Goal: Check status: Check status

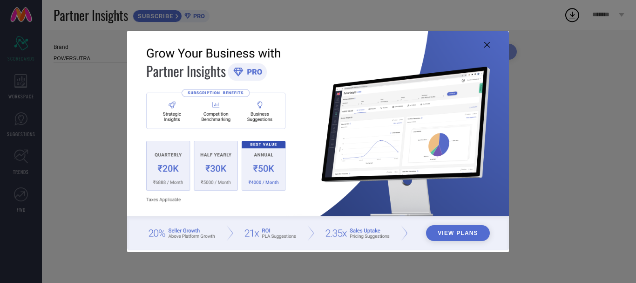
type input "All"
click at [487, 44] on icon at bounding box center [488, 45] width 6 height 6
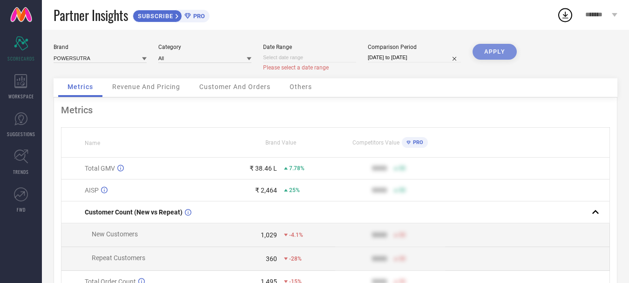
click at [290, 57] on input at bounding box center [309, 58] width 93 height 10
select select "8"
select select "2025"
select select "9"
select select "2025"
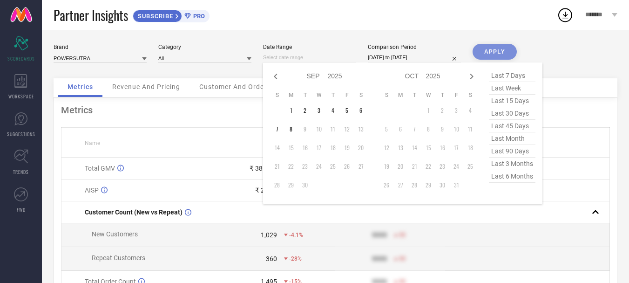
click at [334, 75] on select "2015 2016 2017 2018 2019 2020 2021 2022 2023 2024 2025 2026 2027 2028 2029 2030…" at bounding box center [335, 76] width 15 height 14
select select "8"
select select "2024"
select select "9"
select select "2024"
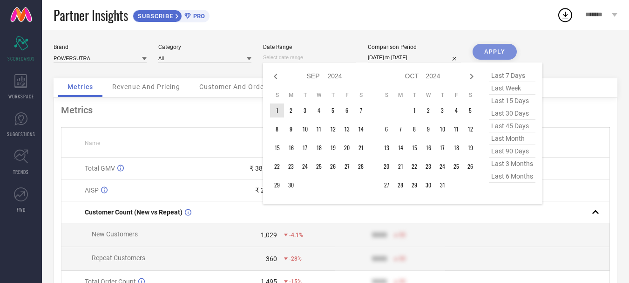
type input "After [DATE]"
click at [279, 110] on td "1" at bounding box center [277, 110] width 14 height 14
click at [323, 40] on div "Brand POWERSUTRA Category All Date Range After 01-09-2024 Jan Feb Mar Apr May J…" at bounding box center [336, 213] width 588 height 366
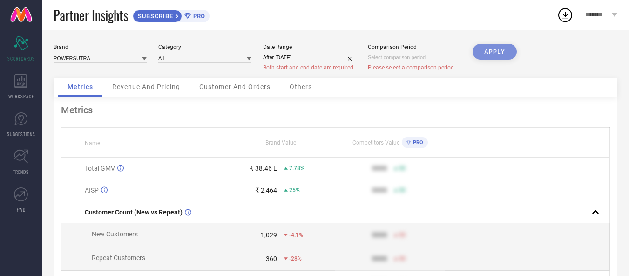
click at [381, 62] on input at bounding box center [414, 58] width 93 height 10
select select "8"
select select "2025"
select select "9"
select select "2025"
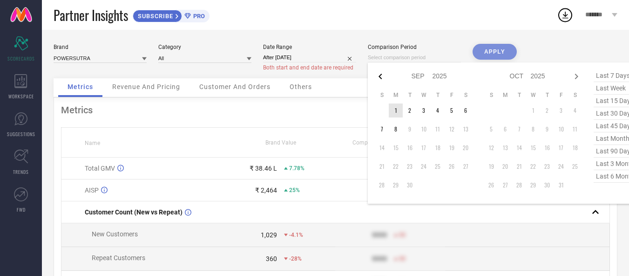
click at [383, 77] on icon at bounding box center [380, 76] width 11 height 11
select select "7"
select select "2025"
select select "8"
select select "2025"
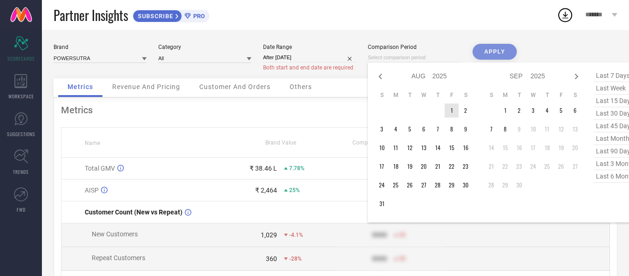
click at [441, 75] on select "2015 2016 2017 2018 2019 2020 2021 2022 2023 2024 2025 2026 2027 2028 2029 2030…" at bounding box center [440, 76] width 15 height 14
select select "7"
select select "2024"
select select "8"
select select "2024"
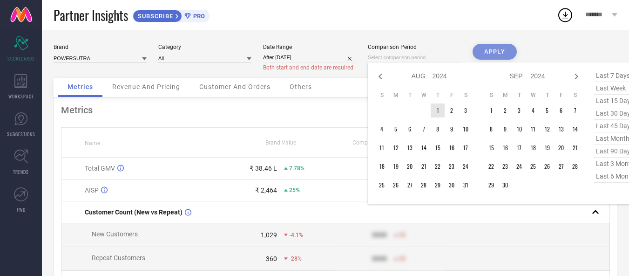
click at [423, 77] on select "Jan Feb Mar Apr May Jun [DATE] Aug Sep Oct Nov Dec" at bounding box center [422, 76] width 21 height 14
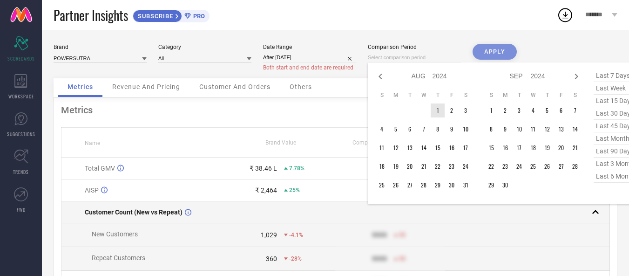
select select "11"
select select "2024"
select select "2025"
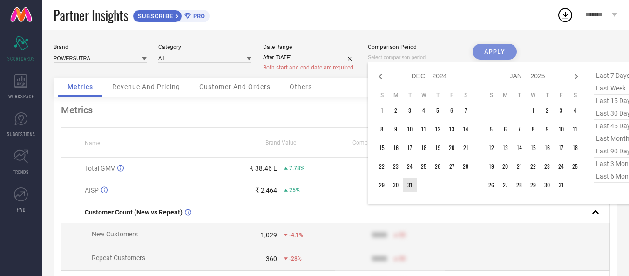
type input "After 31-12-2024"
click at [408, 185] on td "31" at bounding box center [410, 185] width 14 height 14
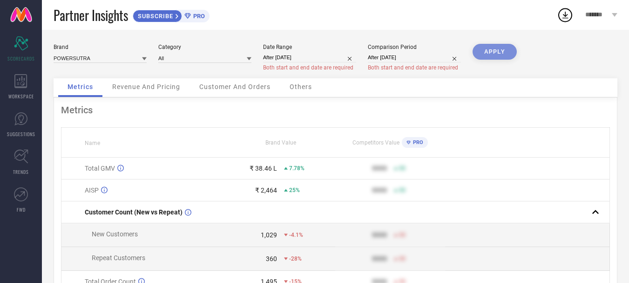
click at [422, 28] on div "Partner Insights SUBSCRIBE PRO" at bounding box center [306, 15] width 504 height 30
click at [494, 52] on div "APPLY" at bounding box center [495, 61] width 44 height 34
click at [307, 61] on input at bounding box center [309, 58] width 93 height 10
select select "8"
select select "2025"
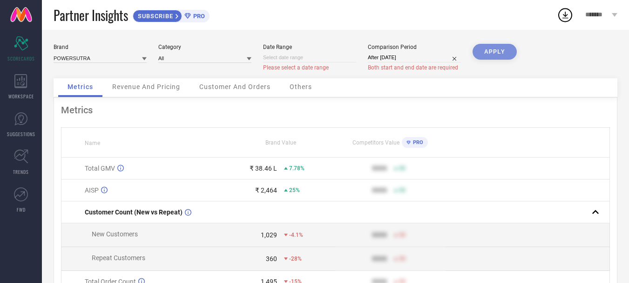
select select "9"
select select "2025"
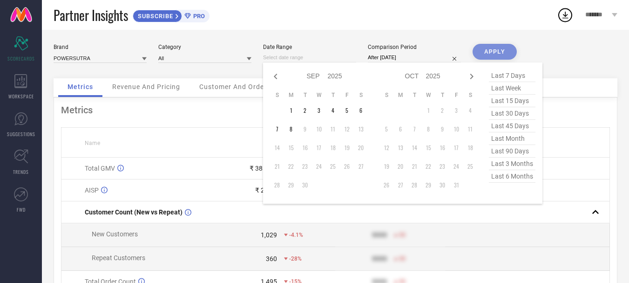
click at [332, 75] on select "2015 2016 2017 2018 2019 2020 2021 2022 2023 2024 2025 2026 2027 2028 2029 2030…" at bounding box center [335, 76] width 15 height 14
select select "8"
select select "2024"
select select "9"
select select "2024"
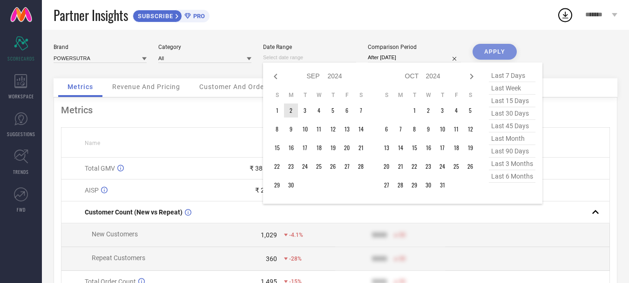
click at [318, 76] on select "Jan Feb Mar Apr May Jun [DATE] Aug Sep Oct Nov Dec" at bounding box center [317, 76] width 21 height 14
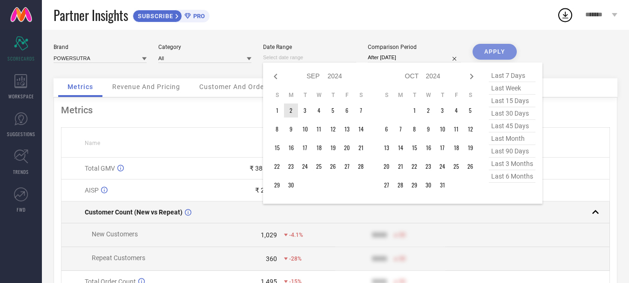
select select "11"
select select "2024"
select select "2025"
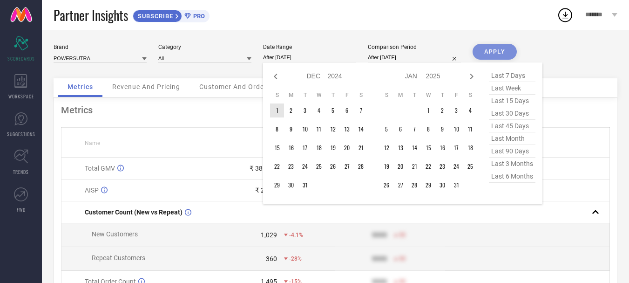
click at [276, 111] on td "1" at bounding box center [277, 110] width 14 height 14
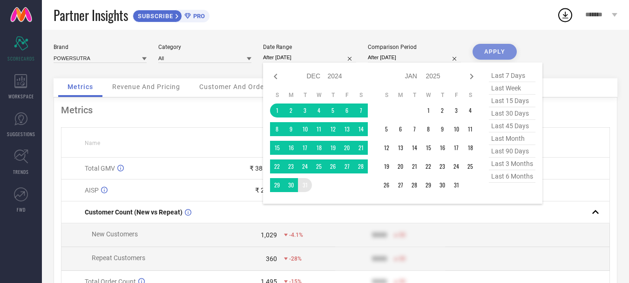
type input "[DATE] to [DATE]"
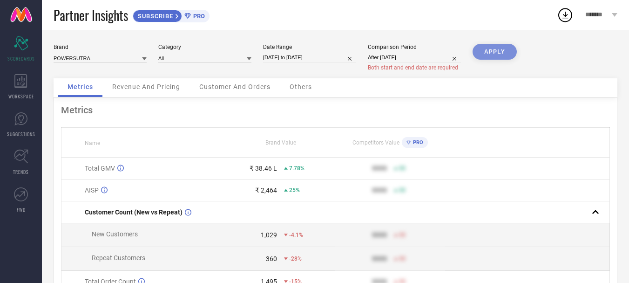
click at [429, 59] on input "After 31-12-2024" at bounding box center [414, 58] width 93 height 10
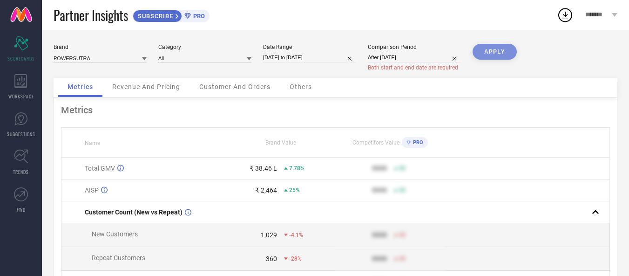
select select "11"
select select "2024"
select select "2025"
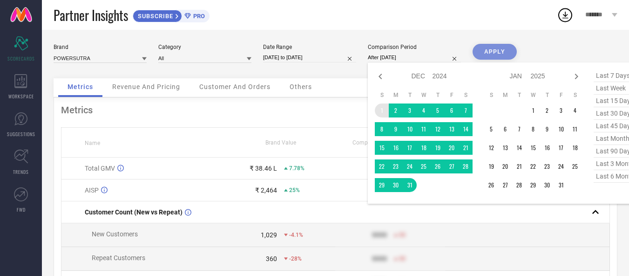
type input "[DATE] to [DATE]"
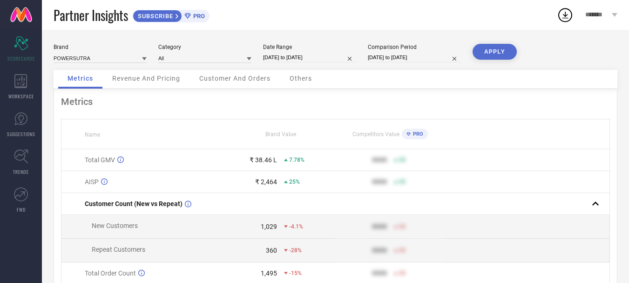
click at [483, 49] on button "APPLY" at bounding box center [495, 52] width 44 height 16
click at [343, 61] on input "[DATE] to [DATE]" at bounding box center [309, 58] width 93 height 10
select select "11"
select select "2024"
select select "2025"
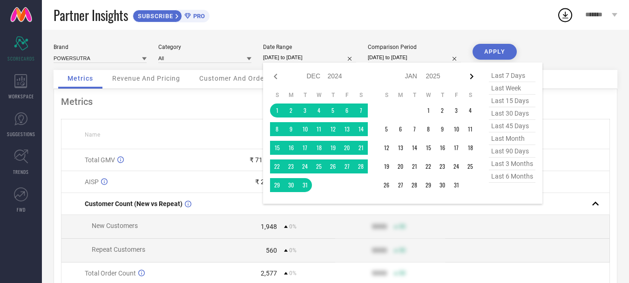
click at [470, 75] on icon at bounding box center [471, 76] width 11 height 11
select select "2025"
select select "1"
select select "2025"
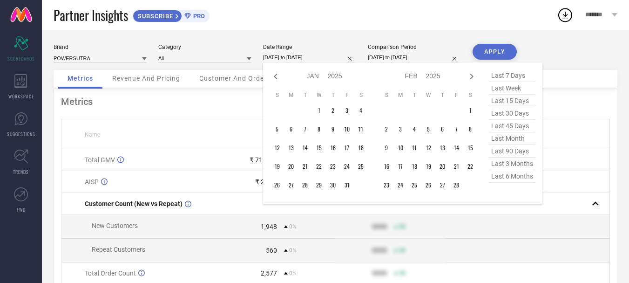
click at [470, 75] on icon at bounding box center [471, 76] width 11 height 11
select select "1"
select select "2025"
select select "2"
select select "2025"
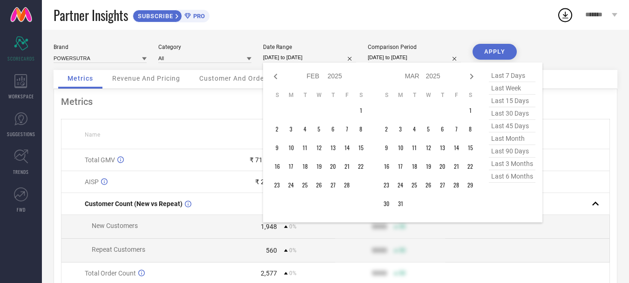
click at [470, 75] on icon at bounding box center [471, 76] width 11 height 11
select select "2"
select select "2025"
select select "3"
select select "2025"
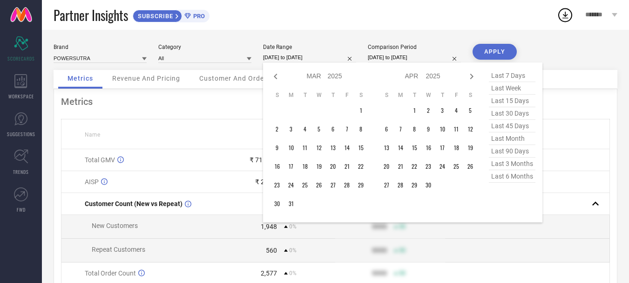
click at [470, 75] on icon at bounding box center [471, 76] width 11 height 11
select select "3"
select select "2025"
select select "4"
select select "2025"
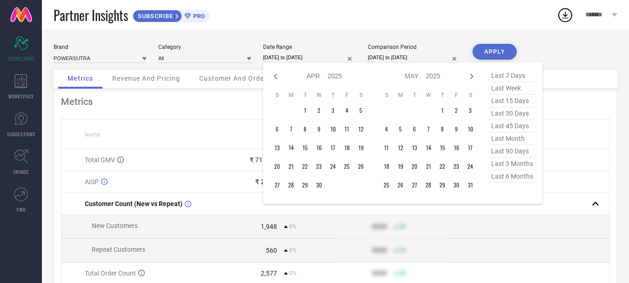
click at [470, 75] on icon at bounding box center [471, 76] width 11 height 11
select select "4"
select select "2025"
select select "5"
select select "2025"
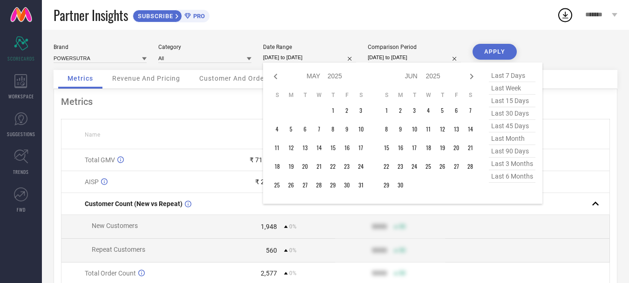
click at [470, 75] on icon at bounding box center [471, 76] width 11 height 11
select select "5"
select select "2025"
select select "6"
select select "2025"
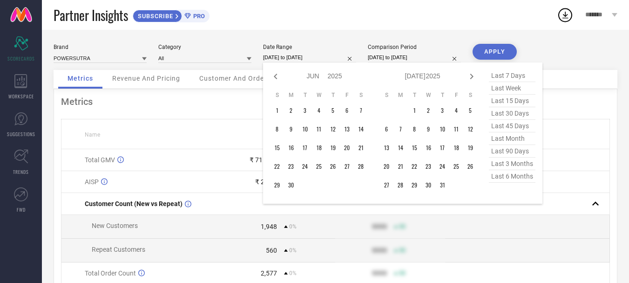
click at [470, 75] on icon at bounding box center [471, 76] width 11 height 11
select select "6"
select select "2025"
select select "7"
select select "2025"
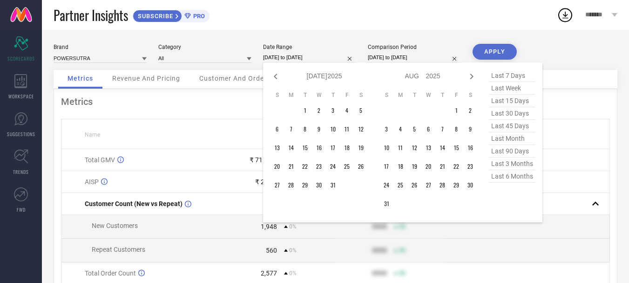
click at [470, 75] on icon at bounding box center [471, 76] width 11 height 11
select select "7"
select select "2025"
select select "8"
select select "2025"
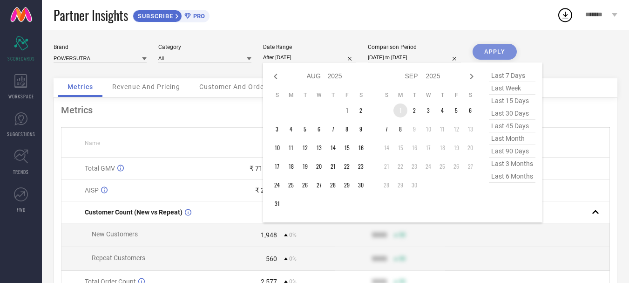
click at [398, 110] on td "1" at bounding box center [401, 110] width 14 height 14
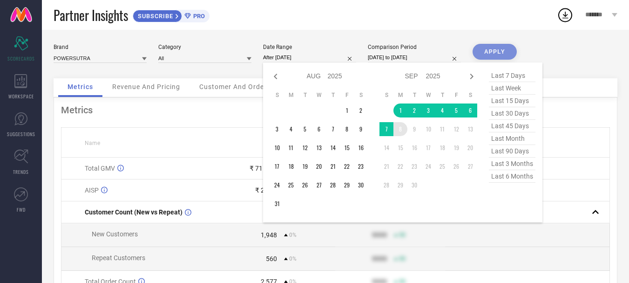
type input "01-09-2025 to 08-09-2025"
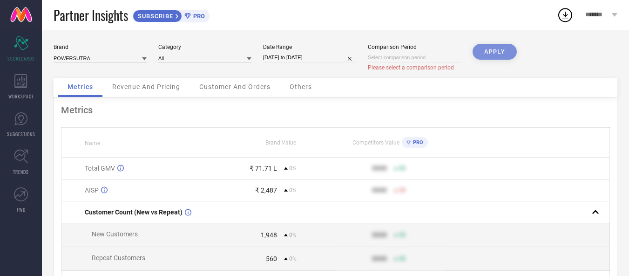
click at [434, 60] on input at bounding box center [414, 58] width 93 height 10
select select "8"
select select "2025"
select select "9"
select select "2025"
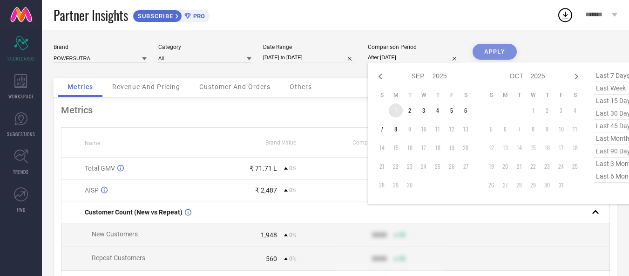
click at [400, 109] on td "1" at bounding box center [396, 110] width 14 height 14
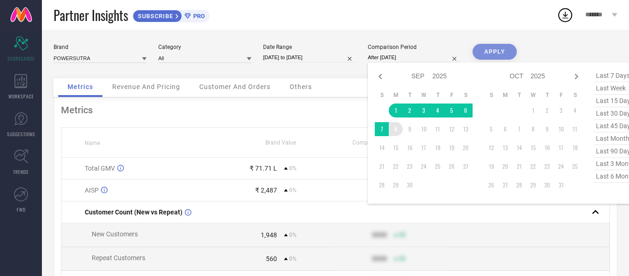
type input "01-09-2025 to 08-09-2025"
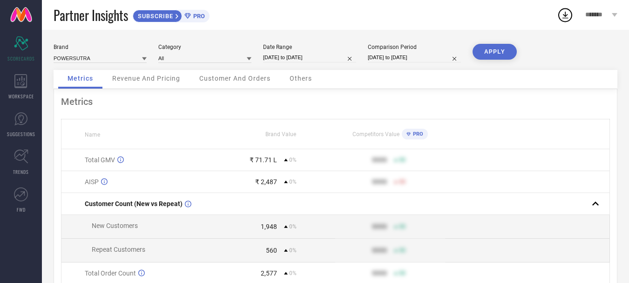
click at [494, 53] on button "APPLY" at bounding box center [495, 52] width 44 height 16
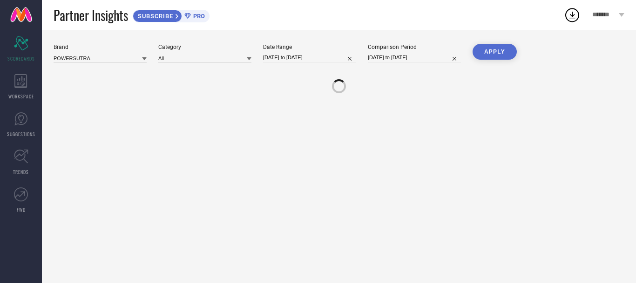
click at [495, 56] on button "APPLY" at bounding box center [495, 52] width 44 height 16
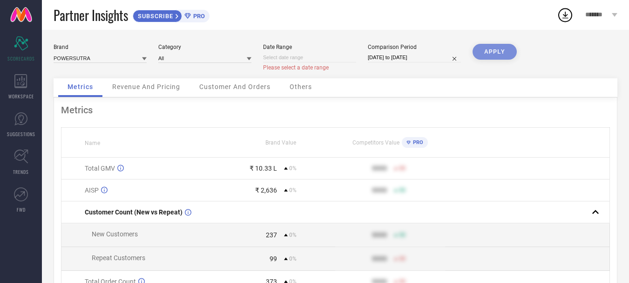
click at [288, 59] on input at bounding box center [309, 58] width 93 height 10
select select "8"
select select "2025"
select select "9"
select select "2025"
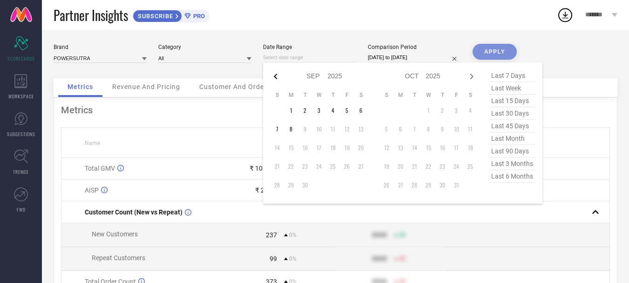
click at [277, 78] on icon at bounding box center [275, 77] width 3 height 6
select select "7"
select select "2025"
select select "8"
select select "2025"
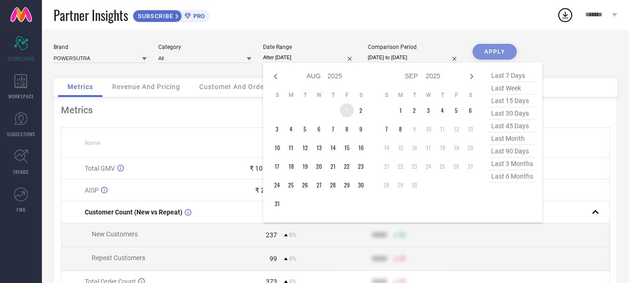
click at [344, 108] on td "1" at bounding box center [347, 110] width 14 height 14
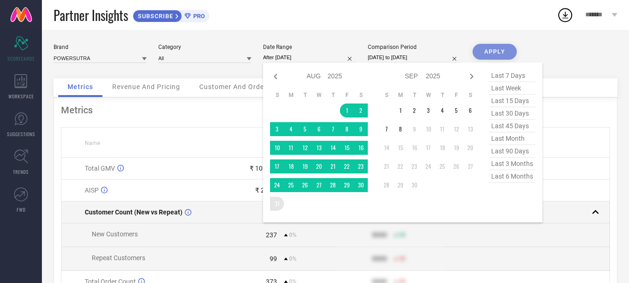
type input "[DATE] to [DATE]"
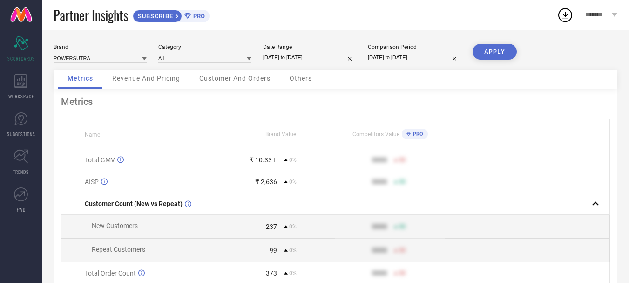
select select "8"
select select "2025"
select select "9"
select select "2025"
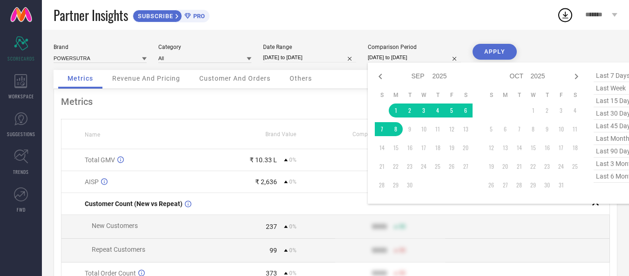
click at [449, 56] on input "01-09-2025 to 08-09-2025" at bounding box center [414, 58] width 93 height 10
click at [381, 75] on icon at bounding box center [380, 77] width 3 height 6
select select "7"
select select "2025"
select select "8"
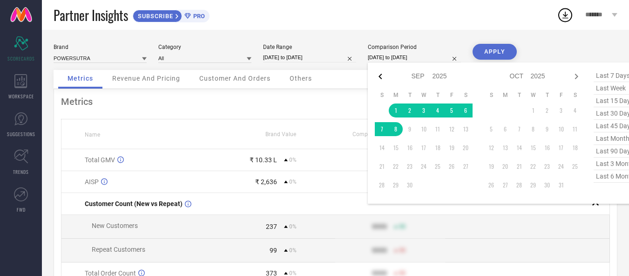
select select "2025"
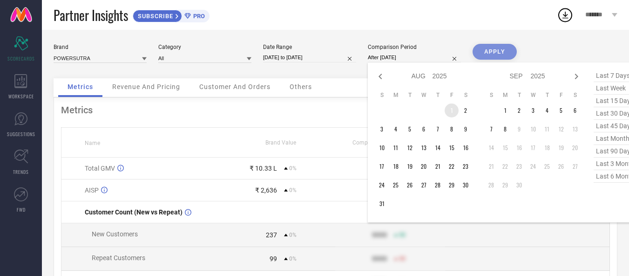
click at [449, 110] on td "1" at bounding box center [452, 110] width 14 height 14
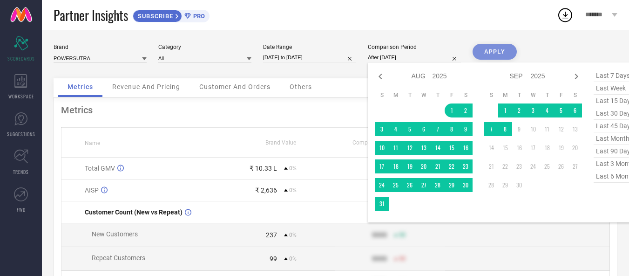
click at [392, 205] on td at bounding box center [396, 204] width 14 height 14
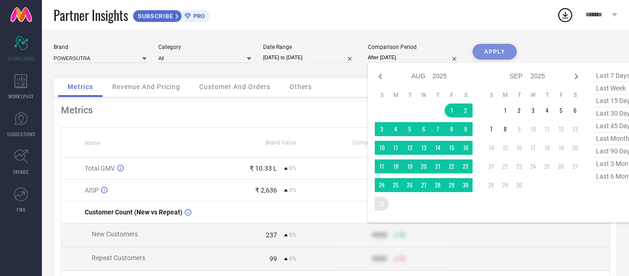
type input "[DATE] to [DATE]"
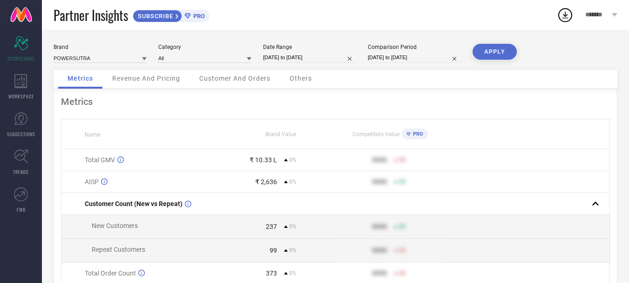
click at [498, 54] on button "APPLY" at bounding box center [495, 52] width 44 height 16
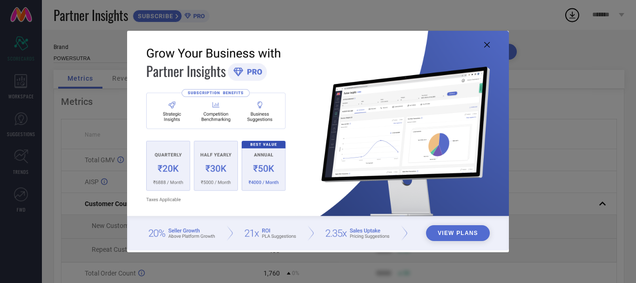
click at [489, 45] on icon at bounding box center [488, 45] width 6 height 6
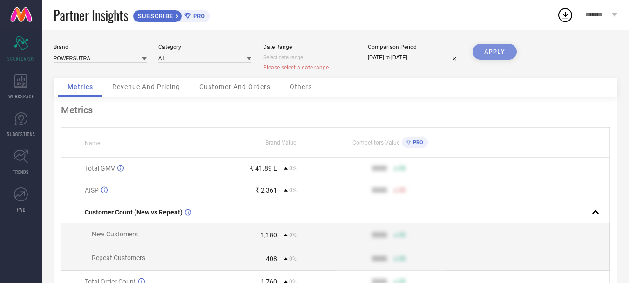
select select "8"
select select "2025"
select select "9"
select select "2025"
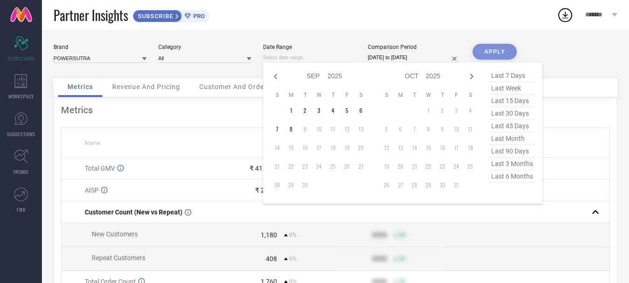
click at [316, 62] on input at bounding box center [309, 58] width 93 height 10
click at [336, 77] on select "2015 2016 2017 2018 2019 2020 2021 2022 2023 2024 2025 2026 2027 2028 2029 2030…" at bounding box center [335, 76] width 15 height 14
select select "8"
select select "2024"
select select "9"
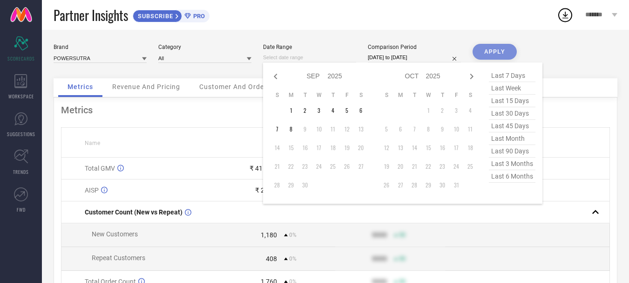
select select "2024"
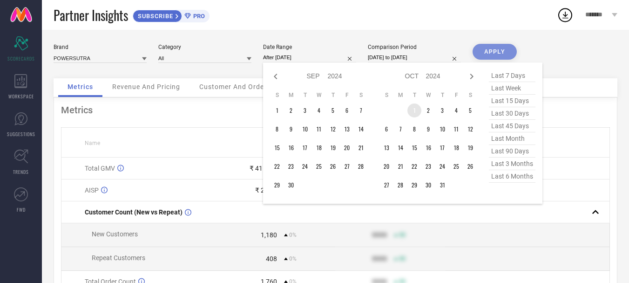
click at [414, 107] on td "1" at bounding box center [415, 110] width 14 height 14
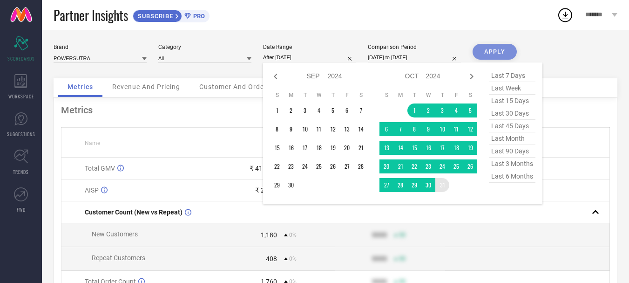
type input "[DATE] to [DATE]"
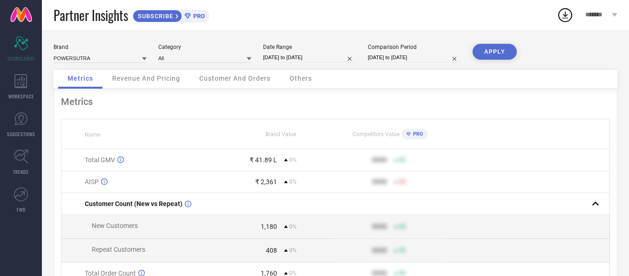
select select "7"
select select "2025"
select select "8"
select select "2025"
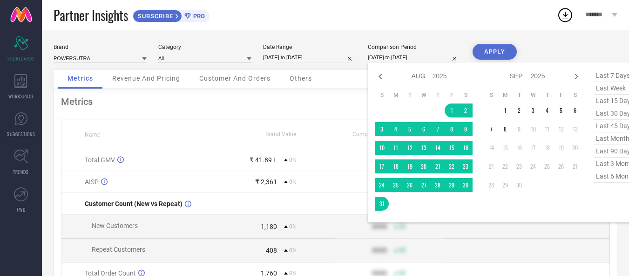
click at [440, 58] on input "[DATE] to [DATE]" at bounding box center [414, 58] width 93 height 10
click at [437, 75] on select "2015 2016 2017 2018 2019 2020 2021 2022 2023 2024 2025 2026 2027 2028 2029 2030…" at bounding box center [440, 76] width 15 height 14
select select "7"
select select "2024"
select select "8"
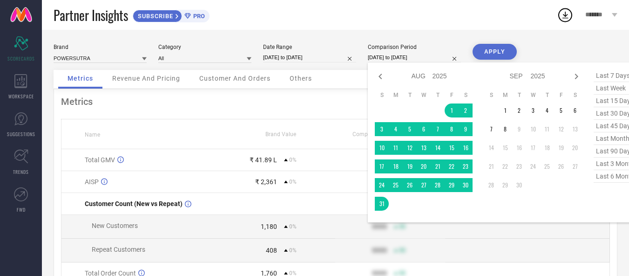
select select "2024"
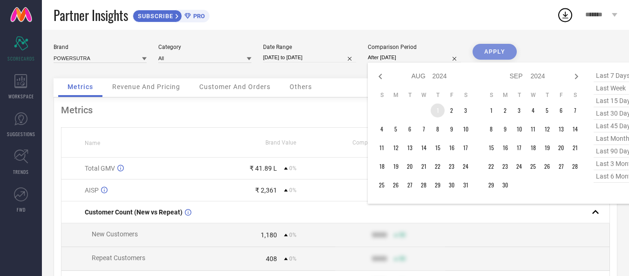
click at [438, 109] on td "1" at bounding box center [438, 110] width 14 height 14
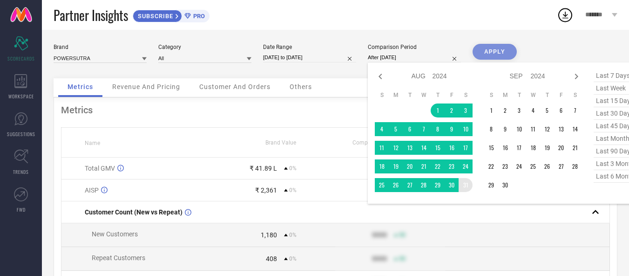
type input "[DATE] to [DATE]"
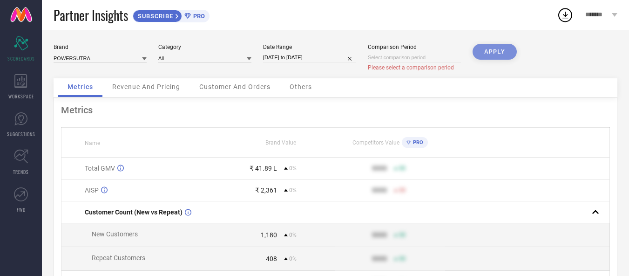
click at [436, 58] on input at bounding box center [414, 58] width 93 height 10
select select "8"
select select "2025"
select select "9"
select select "2025"
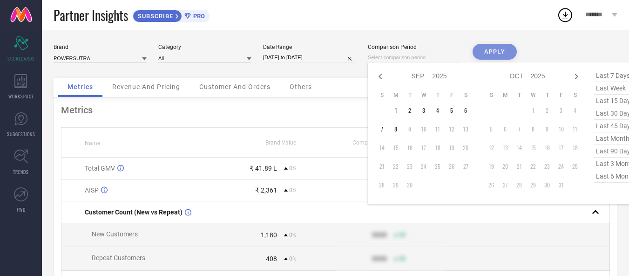
click at [435, 75] on select "2015 2016 2017 2018 2019 2020 2021 2022 2023 2024 2025 2026 2027 2028 2029 2030…" at bounding box center [440, 76] width 15 height 14
select select "8"
select select "2024"
select select "9"
select select "2024"
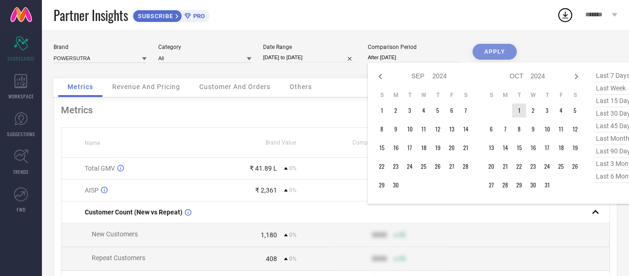
click at [516, 112] on td "1" at bounding box center [520, 110] width 14 height 14
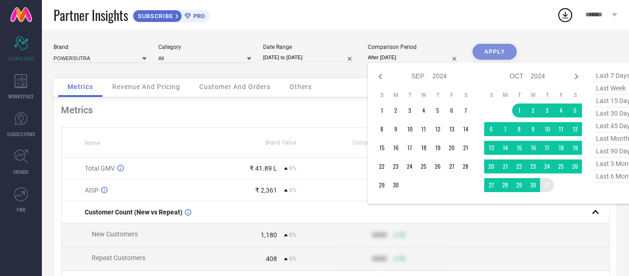
type input "[DATE] to [DATE]"
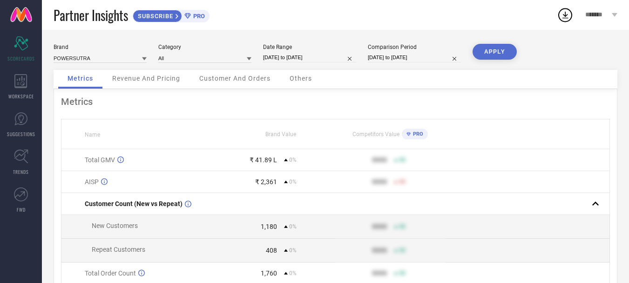
click at [498, 50] on button "APPLY" at bounding box center [495, 52] width 44 height 16
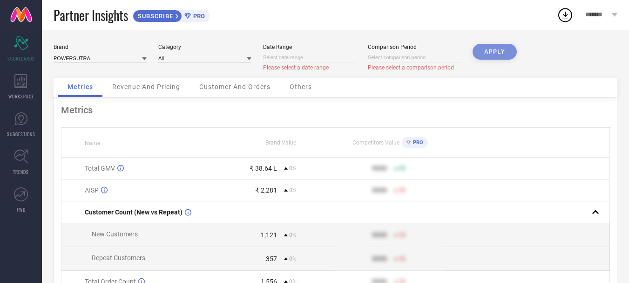
select select "8"
select select "2025"
select select "9"
select select "2025"
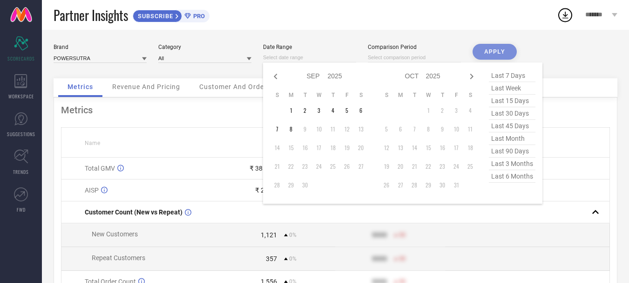
click at [292, 62] on input at bounding box center [309, 58] width 93 height 10
click at [331, 77] on select "2015 2016 2017 2018 2019 2020 2021 2022 2023 2024 2025 2026 2027 2028 2029 2030…" at bounding box center [335, 76] width 15 height 14
select select "8"
select select "2024"
select select "9"
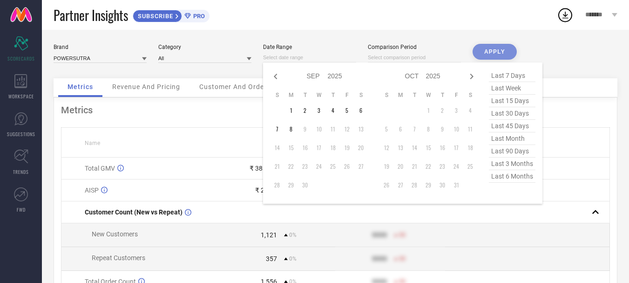
select select "2024"
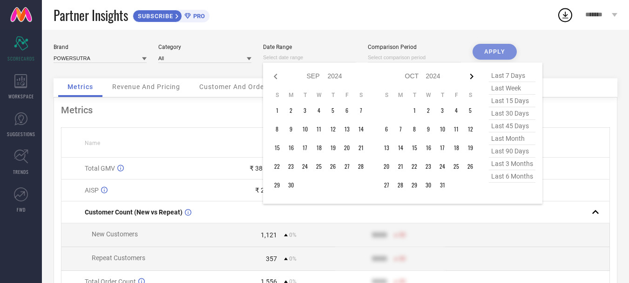
click at [473, 76] on icon at bounding box center [472, 77] width 3 height 6
select select "9"
select select "2024"
select select "10"
select select "2024"
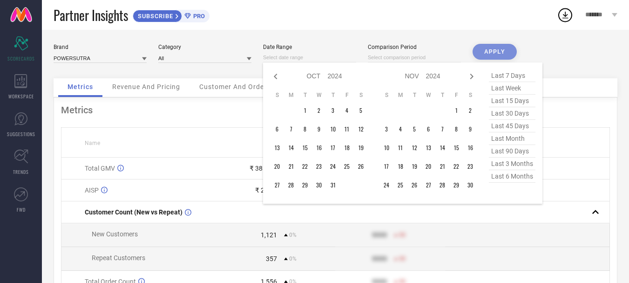
click at [473, 76] on icon at bounding box center [472, 77] width 3 height 6
select select "10"
select select "2024"
select select "11"
select select "2024"
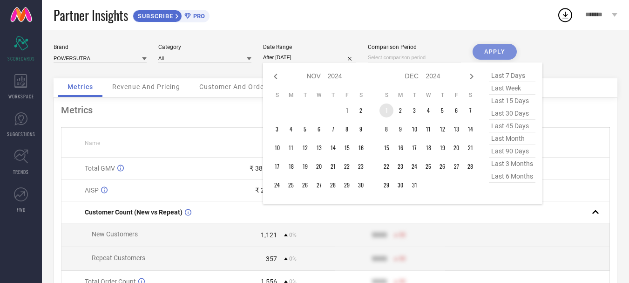
click at [386, 111] on td "1" at bounding box center [387, 110] width 14 height 14
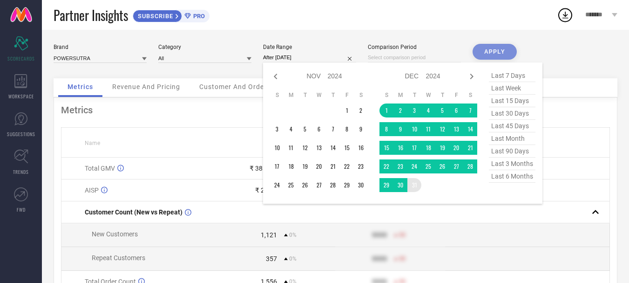
type input "[DATE] to [DATE]"
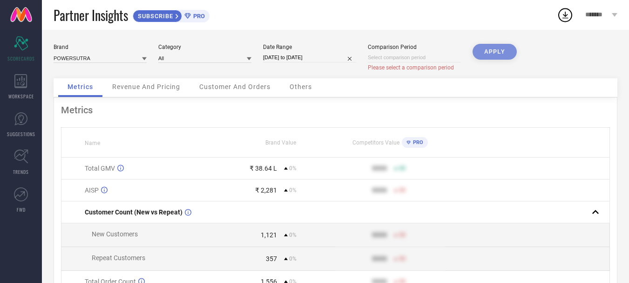
select select "8"
select select "2025"
select select "9"
select select "2025"
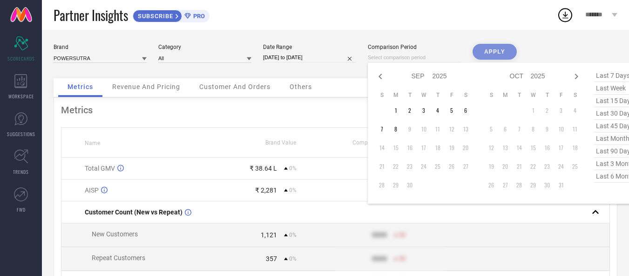
click at [390, 54] on input at bounding box center [414, 58] width 93 height 10
click at [438, 78] on select "2015 2016 2017 2018 2019 2020 2021 2022 2023 2024 2025 2026 2027 2028 2029 2030…" at bounding box center [440, 76] width 15 height 14
select select "8"
select select "2024"
select select "9"
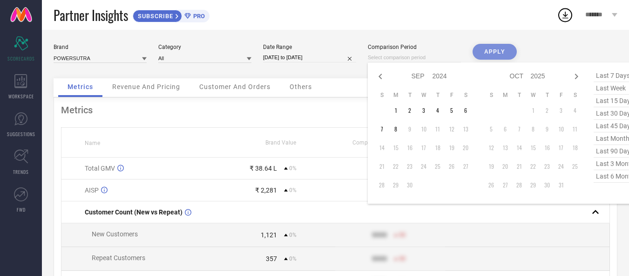
select select "2024"
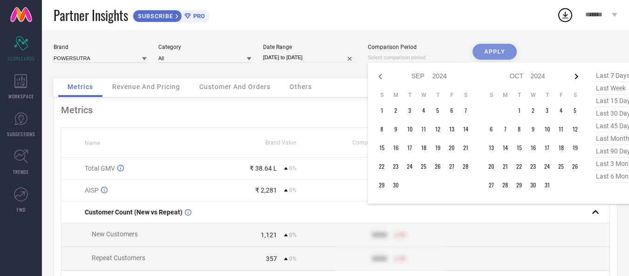
click at [577, 73] on icon at bounding box center [576, 76] width 11 height 11
select select "9"
select select "2024"
select select "10"
select select "2024"
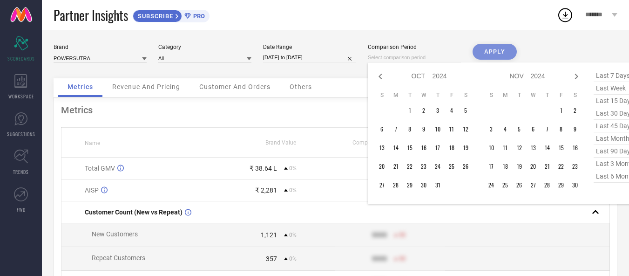
click at [577, 73] on icon at bounding box center [576, 76] width 11 height 11
select select "10"
select select "2024"
select select "11"
select select "2024"
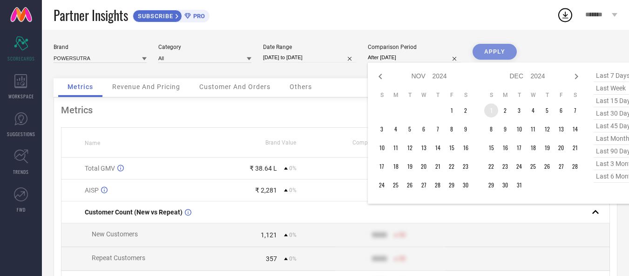
click at [495, 109] on td "1" at bounding box center [492, 110] width 14 height 14
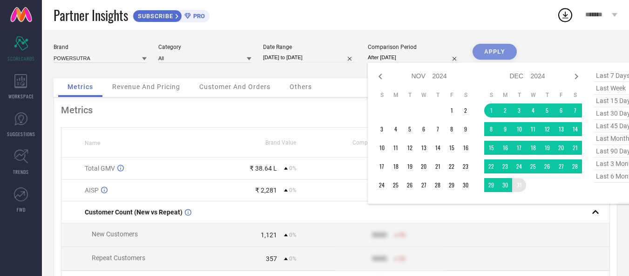
type input "[DATE] to [DATE]"
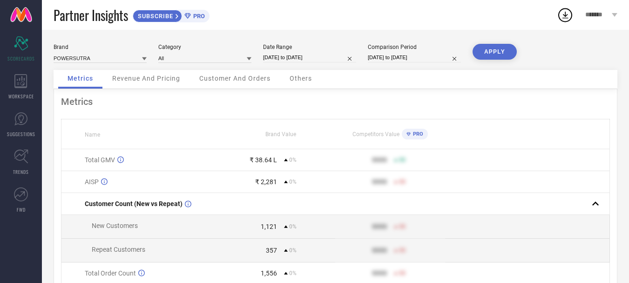
click at [493, 51] on button "APPLY" at bounding box center [495, 52] width 44 height 16
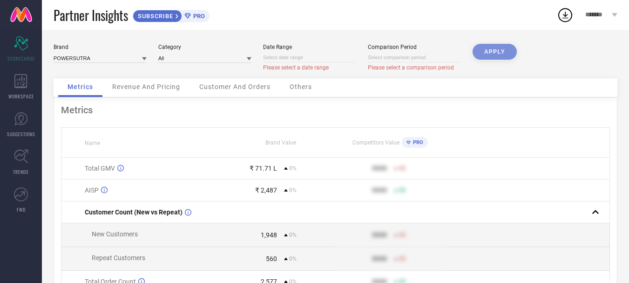
select select "8"
select select "2025"
select select "9"
select select "2025"
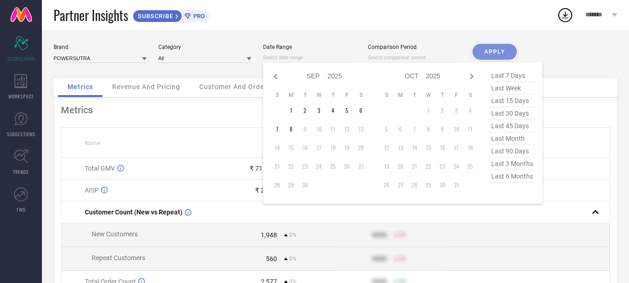
click at [279, 59] on input at bounding box center [309, 58] width 93 height 10
click at [276, 78] on icon at bounding box center [275, 77] width 3 height 6
select select "6"
select select "2025"
select select "7"
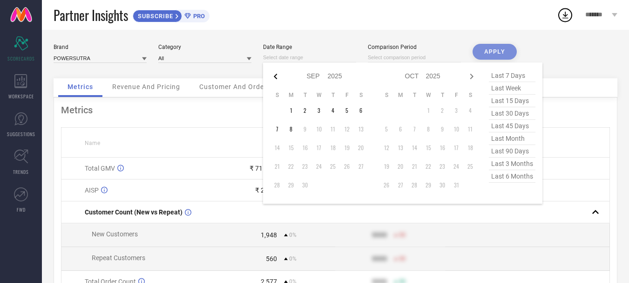
select select "2025"
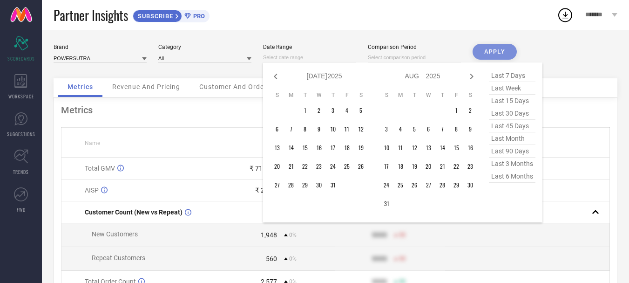
click at [276, 78] on icon at bounding box center [275, 77] width 3 height 6
select select "2"
select select "2025"
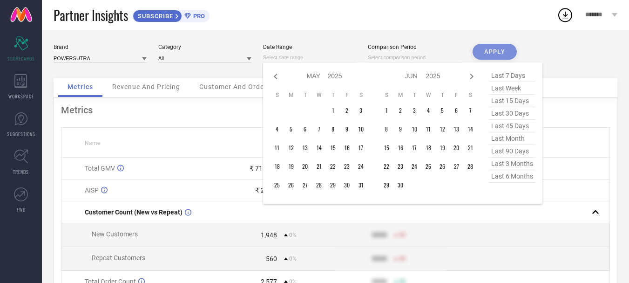
select select "3"
select select "2025"
click at [276, 78] on icon at bounding box center [275, 77] width 3 height 6
select select "2025"
select select "1"
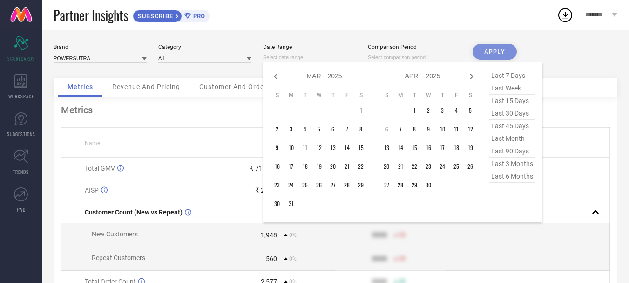
select select "2025"
click at [276, 78] on icon at bounding box center [275, 77] width 3 height 6
select select "11"
select select "2024"
select select "2025"
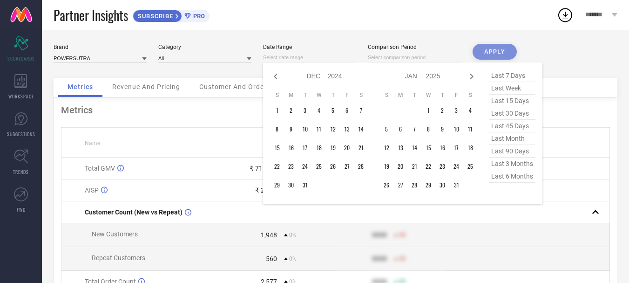
click at [276, 78] on icon at bounding box center [275, 77] width 3 height 6
select select "10"
select select "2024"
select select "11"
select select "2024"
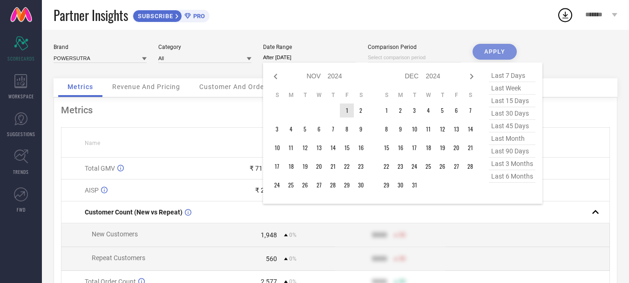
click at [346, 107] on td "1" at bounding box center [347, 110] width 14 height 14
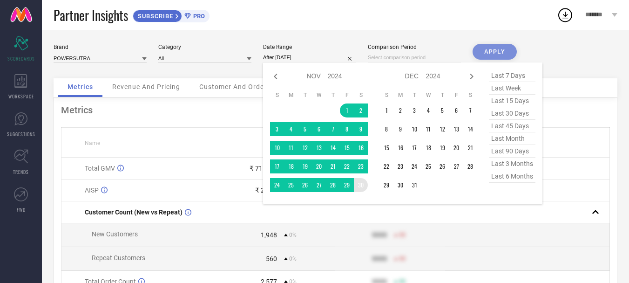
type input "[DATE] to [DATE]"
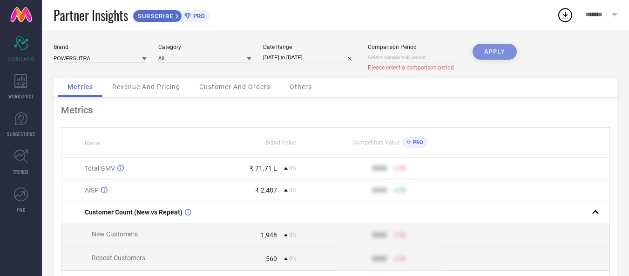
click at [396, 61] on input at bounding box center [414, 58] width 93 height 10
select select "8"
select select "2025"
select select "9"
select select "2025"
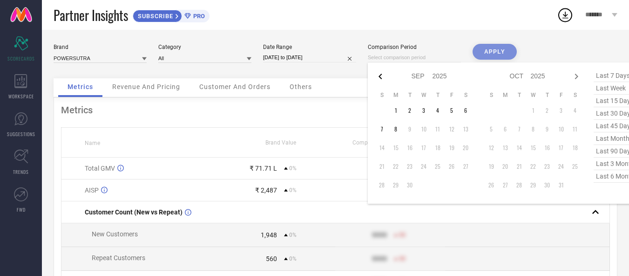
click at [383, 77] on icon at bounding box center [380, 76] width 11 height 11
select select "6"
select select "2025"
select select "7"
select select "2025"
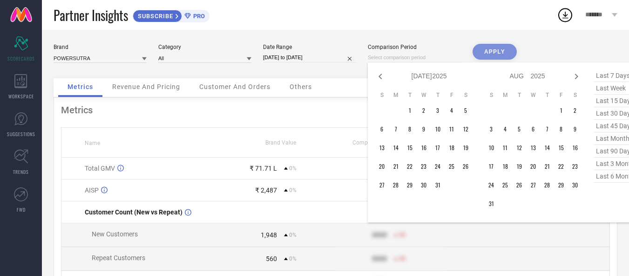
click at [383, 77] on icon at bounding box center [380, 76] width 11 height 11
select select "4"
select select "2025"
select select "5"
select select "2025"
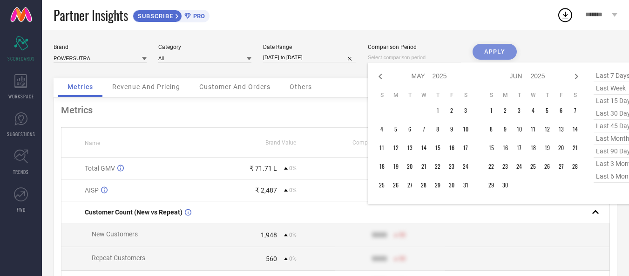
click at [383, 77] on icon at bounding box center [380, 76] width 11 height 11
select select "3"
select select "2025"
select select "4"
select select "2025"
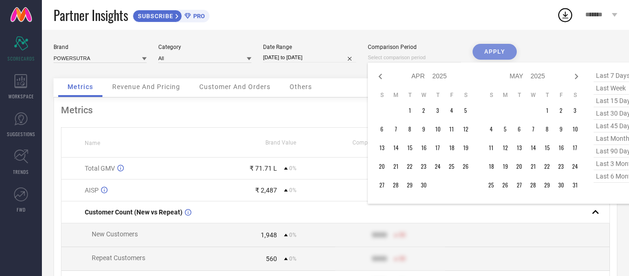
click at [383, 77] on icon at bounding box center [380, 76] width 11 height 11
select select "1"
select select "2025"
select select "2"
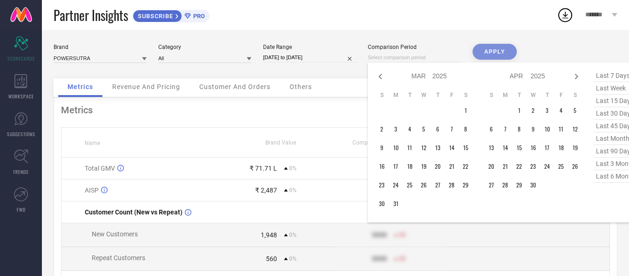
select select "2025"
click at [383, 77] on icon at bounding box center [380, 76] width 11 height 11
select select "2025"
select select "1"
select select "2025"
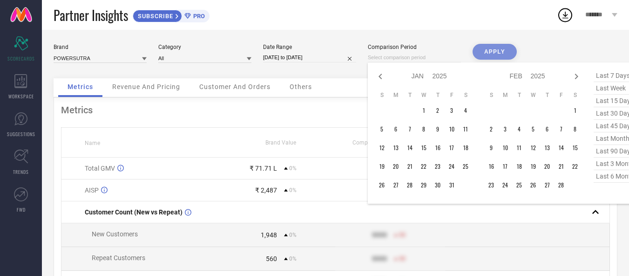
click at [383, 77] on icon at bounding box center [380, 76] width 11 height 11
select select "11"
select select "2024"
select select "2025"
click at [383, 77] on icon at bounding box center [380, 76] width 11 height 11
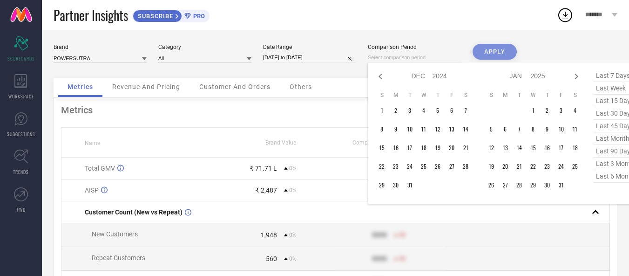
select select "10"
select select "2024"
select select "11"
select select "2024"
click at [465, 184] on td "30" at bounding box center [466, 185] width 14 height 14
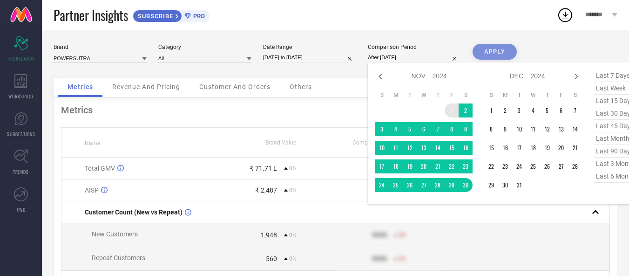
type input "[DATE] to [DATE]"
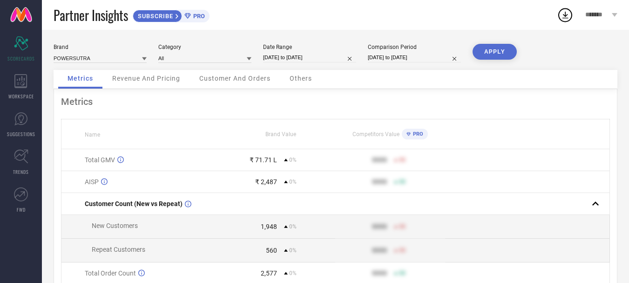
click at [493, 52] on button "APPLY" at bounding box center [495, 52] width 44 height 16
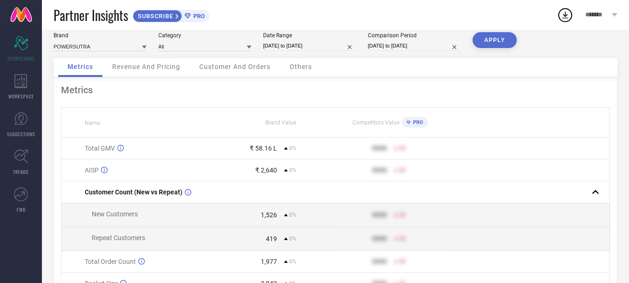
scroll to position [13, 0]
click at [260, 69] on span "Customer And Orders" at bounding box center [234, 65] width 71 height 7
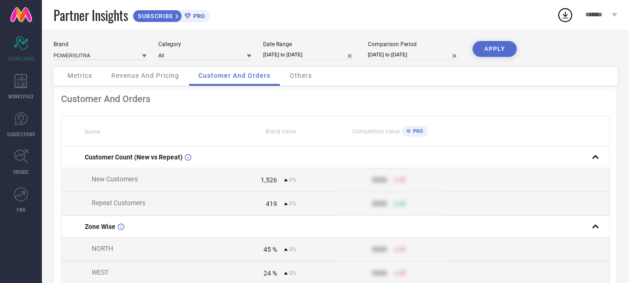
scroll to position [0, 0]
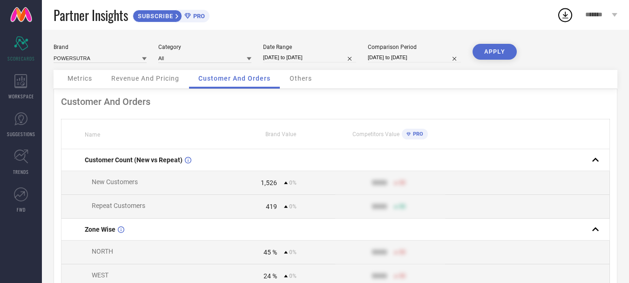
click at [300, 79] on span "Others" at bounding box center [301, 78] width 22 height 7
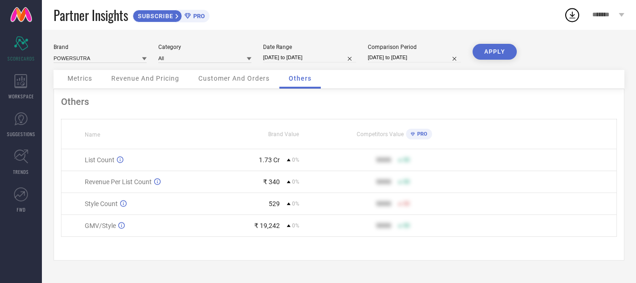
click at [254, 79] on span "Customer And Orders" at bounding box center [233, 78] width 71 height 7
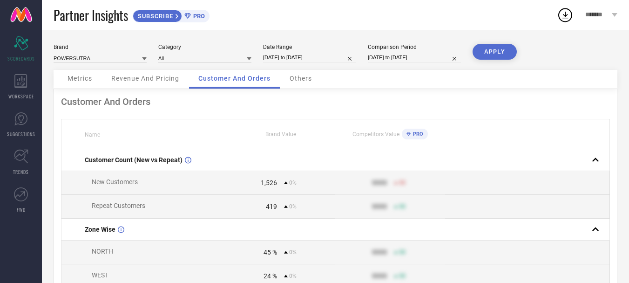
click at [171, 79] on span "Revenue And Pricing" at bounding box center [145, 78] width 68 height 7
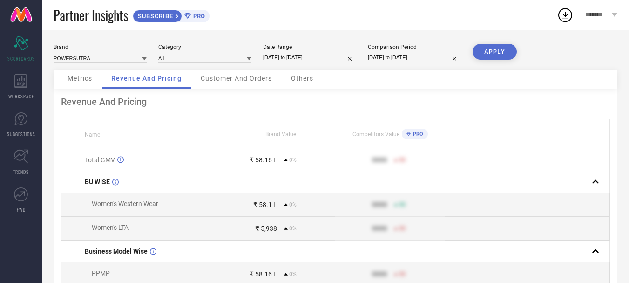
click at [86, 81] on span "Metrics" at bounding box center [80, 78] width 25 height 7
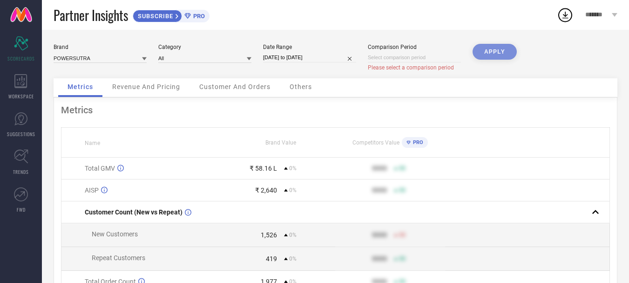
click at [490, 54] on div "APPLY" at bounding box center [495, 61] width 44 height 34
select select "8"
select select "2025"
select select "9"
select select "2025"
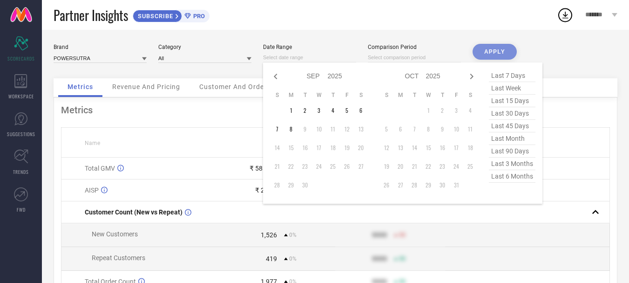
click at [319, 61] on input at bounding box center [309, 58] width 93 height 10
click at [275, 76] on icon at bounding box center [275, 77] width 3 height 6
select select "7"
select select "2025"
select select "8"
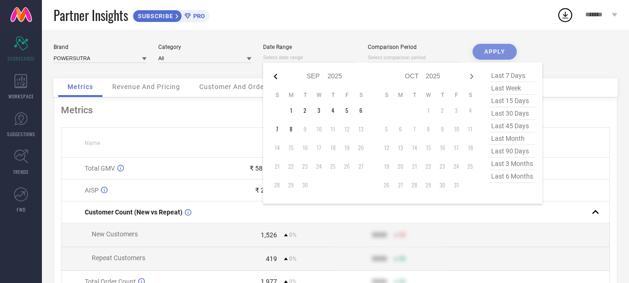
select select "2025"
click at [275, 76] on icon at bounding box center [275, 77] width 3 height 6
select select "6"
select select "2025"
select select "7"
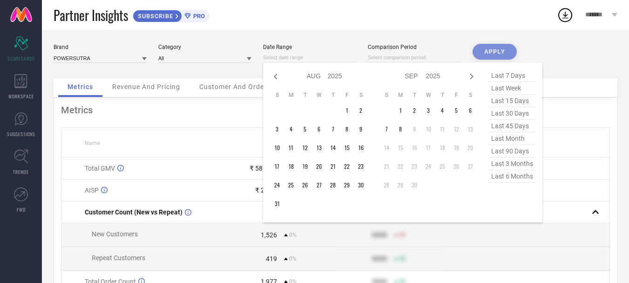
select select "2025"
click at [275, 76] on icon at bounding box center [275, 77] width 3 height 6
select select "5"
select select "2025"
select select "6"
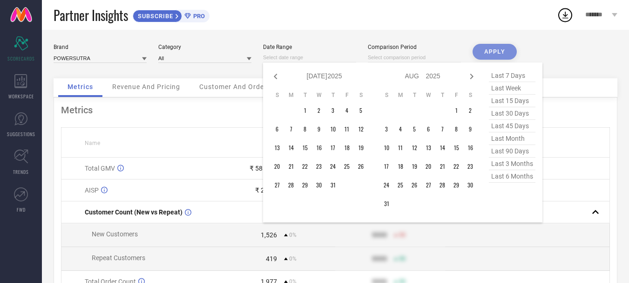
select select "2025"
click at [275, 76] on icon at bounding box center [275, 77] width 3 height 6
select select "4"
select select "2025"
select select "5"
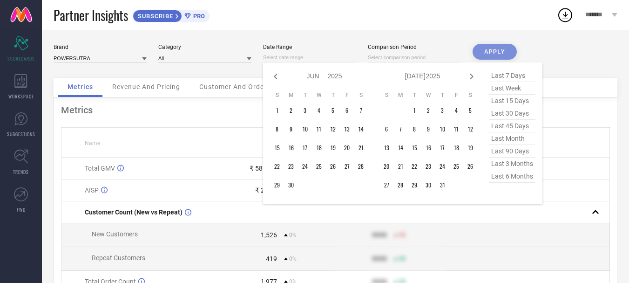
select select "2025"
click at [276, 76] on icon at bounding box center [275, 76] width 11 height 11
select select "3"
select select "2025"
select select "4"
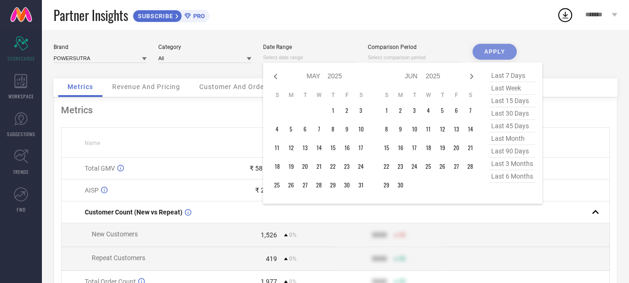
select select "2025"
click at [276, 76] on icon at bounding box center [275, 76] width 11 height 11
select select "2"
select select "2025"
select select "3"
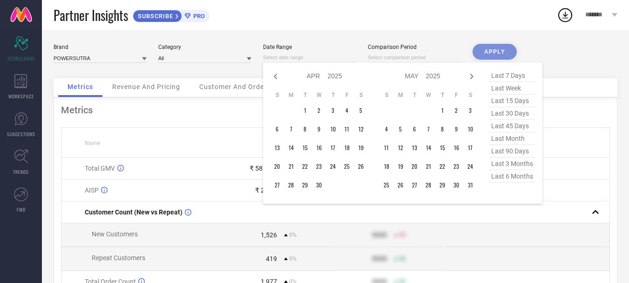
select select "2025"
click at [276, 76] on icon at bounding box center [275, 76] width 11 height 11
select select "1"
select select "2025"
select select "2"
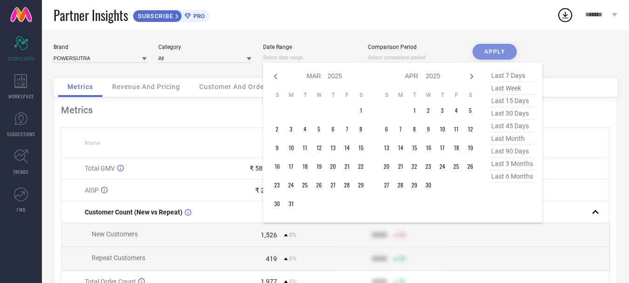
select select "2025"
click at [277, 75] on icon at bounding box center [275, 76] width 11 height 11
select select "2025"
select select "1"
select select "2025"
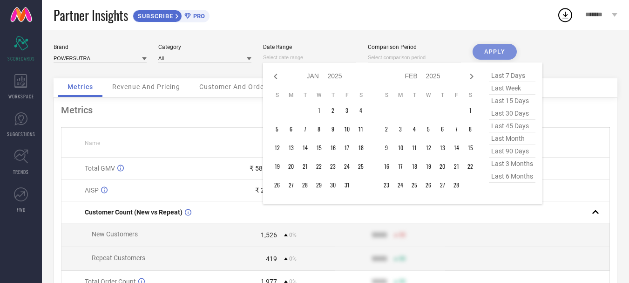
click at [277, 75] on icon at bounding box center [275, 76] width 11 height 11
select select "11"
select select "2024"
select select "2025"
click at [275, 76] on icon at bounding box center [275, 77] width 3 height 6
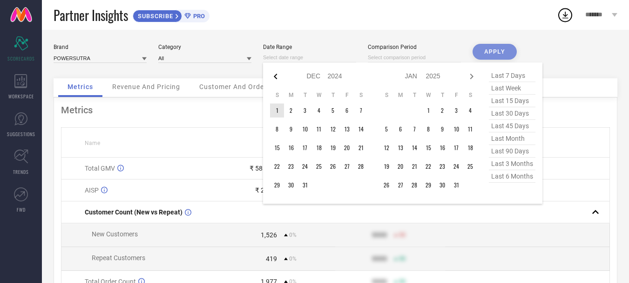
select select "10"
select select "2024"
select select "11"
select select "2024"
click at [275, 76] on icon at bounding box center [275, 77] width 3 height 6
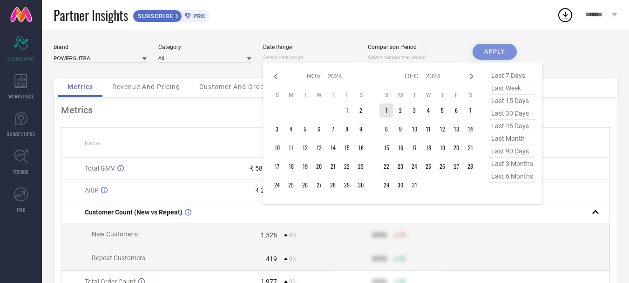
select select "9"
select select "2024"
select select "10"
select select "2024"
click at [307, 110] on td "1" at bounding box center [305, 110] width 14 height 14
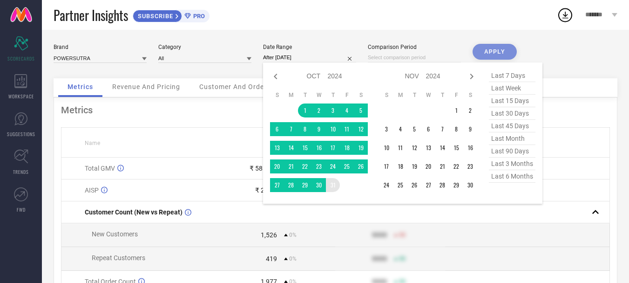
type input "[DATE] to [DATE]"
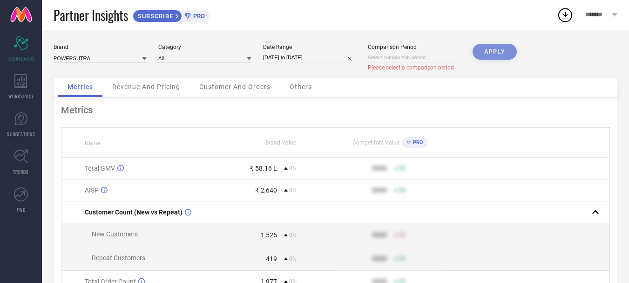
select select "8"
select select "2025"
select select "9"
select select "2025"
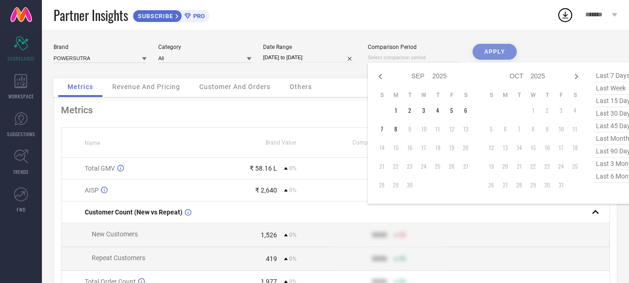
click at [399, 58] on input at bounding box center [414, 58] width 93 height 10
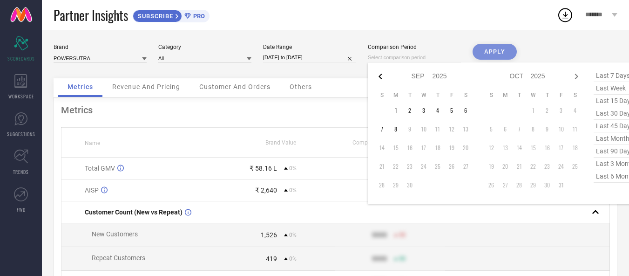
click at [382, 75] on icon at bounding box center [380, 77] width 3 height 6
select select "7"
select select "2025"
select select "8"
select select "2025"
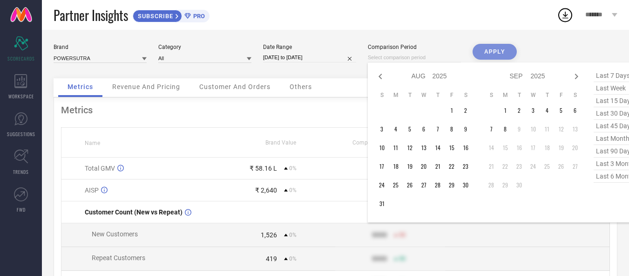
click at [382, 75] on icon at bounding box center [380, 77] width 3 height 6
select select "5"
select select "2025"
select select "6"
select select "2025"
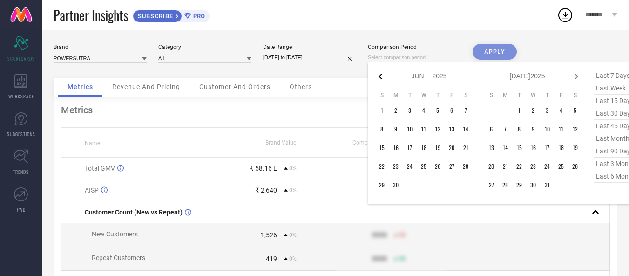
click at [382, 74] on icon at bounding box center [380, 77] width 3 height 6
select select "4"
select select "2025"
select select "5"
select select "2025"
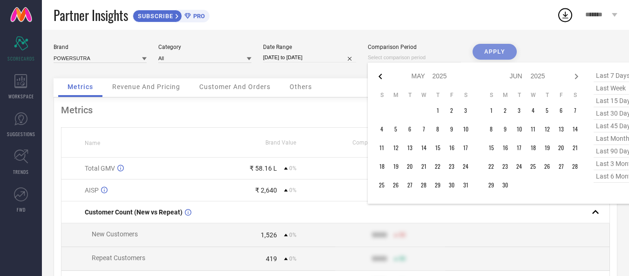
click at [382, 74] on icon at bounding box center [380, 77] width 3 height 6
select select "3"
select select "2025"
select select "4"
select select "2025"
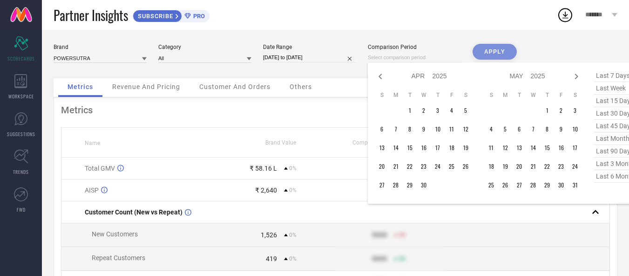
click at [382, 74] on icon at bounding box center [380, 77] width 3 height 6
select select "2"
select select "2025"
select select "3"
select select "2025"
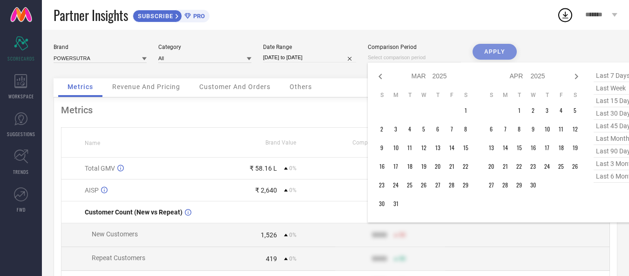
click at [382, 74] on icon at bounding box center [380, 77] width 3 height 6
select select "2025"
select select "1"
select select "2025"
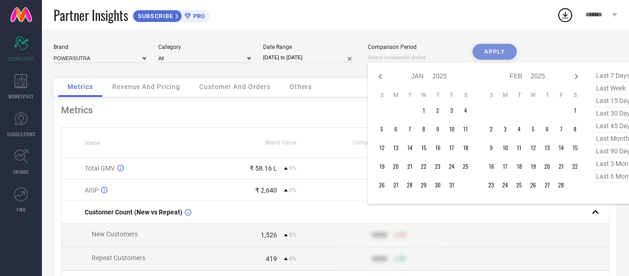
click at [382, 74] on icon at bounding box center [380, 77] width 3 height 6
select select "11"
select select "2024"
select select "2025"
click at [383, 74] on icon at bounding box center [380, 76] width 11 height 11
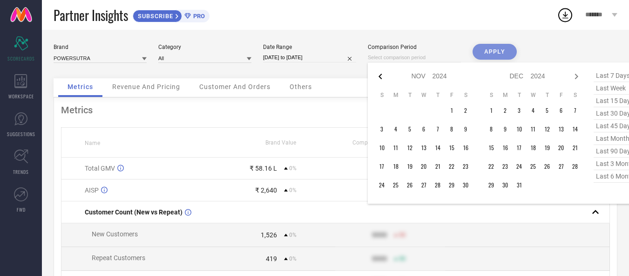
click at [383, 74] on icon at bounding box center [380, 76] width 11 height 11
click at [439, 185] on td "31" at bounding box center [438, 185] width 14 height 14
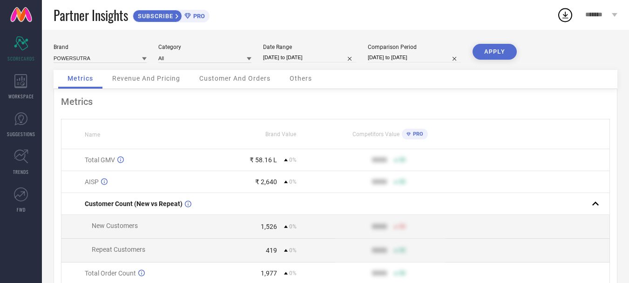
click at [485, 49] on button "APPLY" at bounding box center [495, 52] width 44 height 16
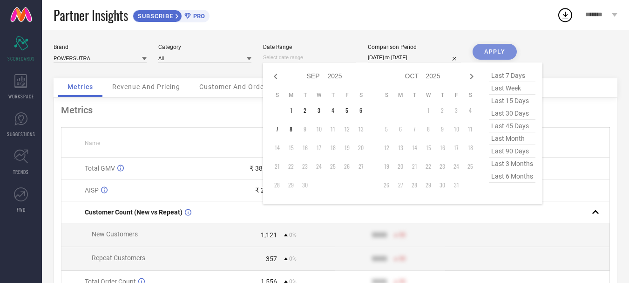
click at [313, 58] on input at bounding box center [309, 58] width 93 height 10
click at [274, 77] on icon at bounding box center [275, 76] width 11 height 11
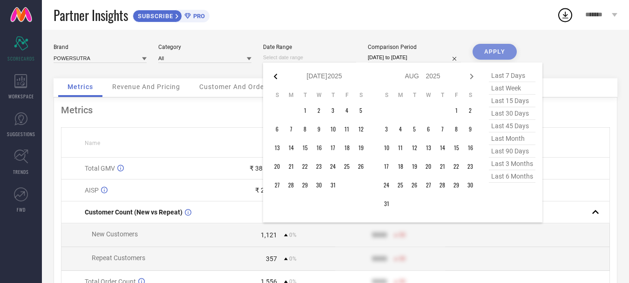
click at [274, 77] on icon at bounding box center [275, 76] width 11 height 11
click at [275, 77] on icon at bounding box center [275, 77] width 3 height 6
click at [276, 77] on icon at bounding box center [275, 77] width 3 height 6
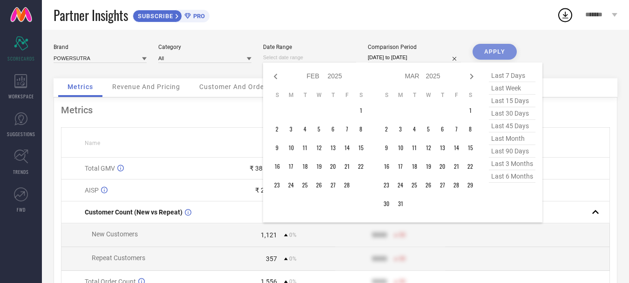
click at [276, 77] on icon at bounding box center [275, 77] width 3 height 6
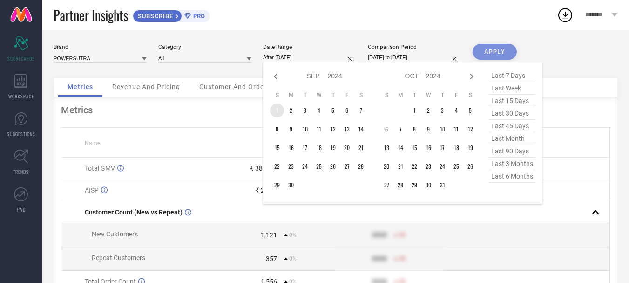
click at [280, 111] on td "1" at bounding box center [277, 110] width 14 height 14
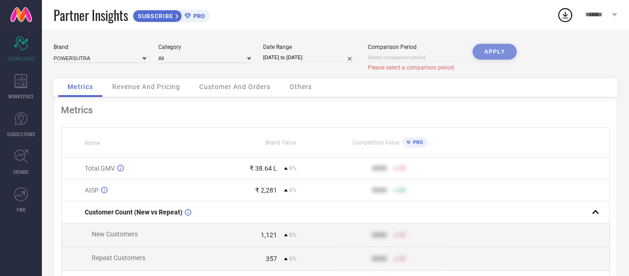
click at [390, 61] on input at bounding box center [414, 58] width 93 height 10
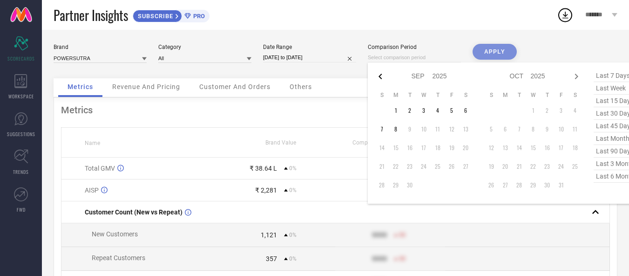
click at [381, 75] on icon at bounding box center [380, 76] width 11 height 11
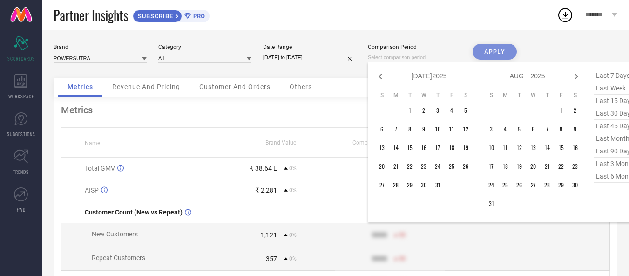
click at [381, 75] on icon at bounding box center [380, 76] width 11 height 11
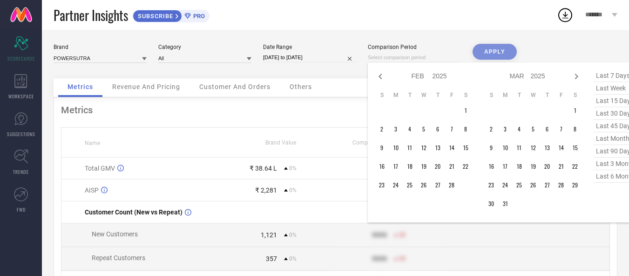
click at [381, 75] on icon at bounding box center [380, 76] width 11 height 11
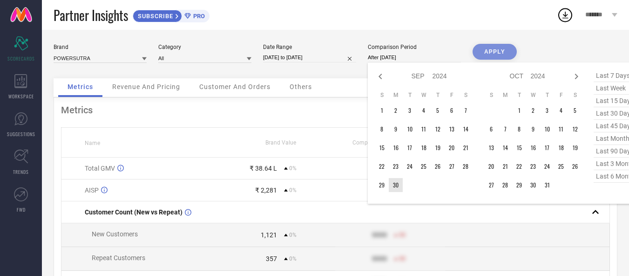
click at [394, 185] on td "30" at bounding box center [396, 185] width 14 height 14
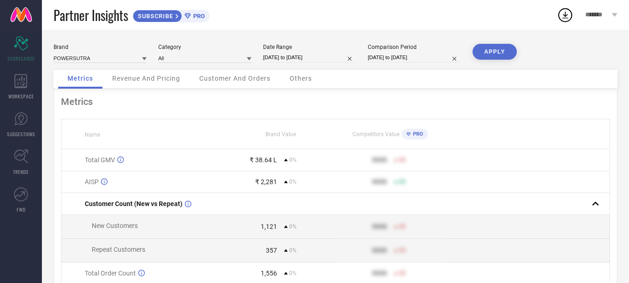
click at [495, 55] on button "APPLY" at bounding box center [495, 52] width 44 height 16
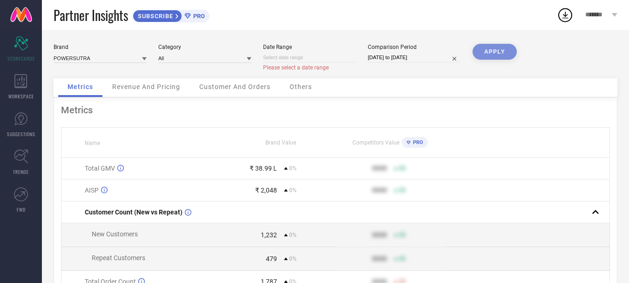
click at [292, 58] on input at bounding box center [309, 58] width 93 height 10
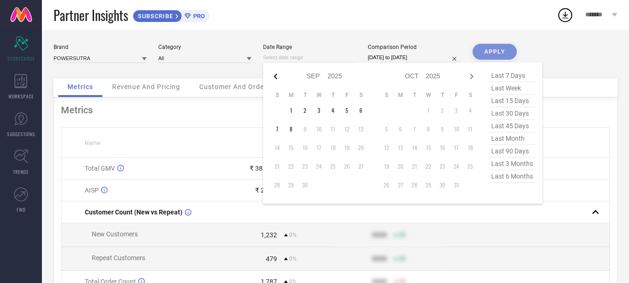
click at [275, 76] on icon at bounding box center [275, 77] width 3 height 6
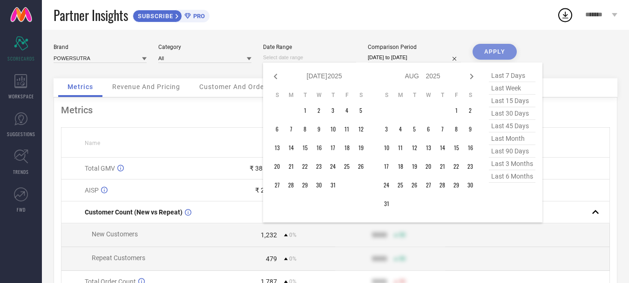
click at [332, 74] on select "2015 2016 2017 2018 2019 2020 2021 2022 2023 2024 2025 2026 2027 2028 2029 2030…" at bounding box center [335, 76] width 15 height 14
click at [316, 76] on select "Jan Feb Mar Apr May Jun [DATE] Aug Sep Oct Nov Dec" at bounding box center [317, 76] width 21 height 14
click at [342, 112] on td "1" at bounding box center [347, 110] width 14 height 14
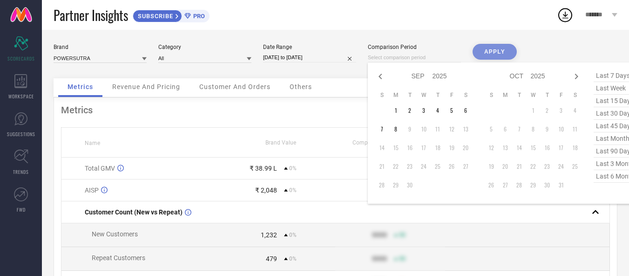
click at [409, 58] on input at bounding box center [414, 58] width 93 height 10
click at [438, 76] on select "2015 2016 2017 2018 2019 2020 2021 2022 2023 2024 2025 2026 2027 2028 2029 2030…" at bounding box center [440, 76] width 15 height 14
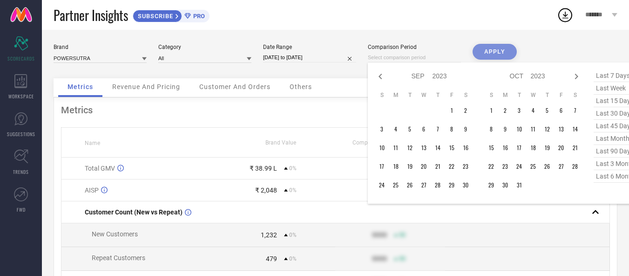
click at [423, 78] on select "Jan Feb Mar Apr May Jun [DATE] Aug Sep Oct Nov Dec" at bounding box center [422, 76] width 21 height 14
click at [415, 69] on select "Jan Feb Mar Apr May Jun [DATE] Aug Sep Oct Nov Dec" at bounding box center [422, 76] width 21 height 14
click at [453, 109] on td "1" at bounding box center [452, 110] width 14 height 14
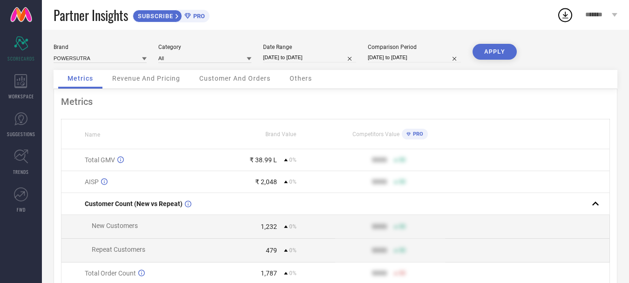
click at [495, 52] on button "APPLY" at bounding box center [495, 52] width 44 height 16
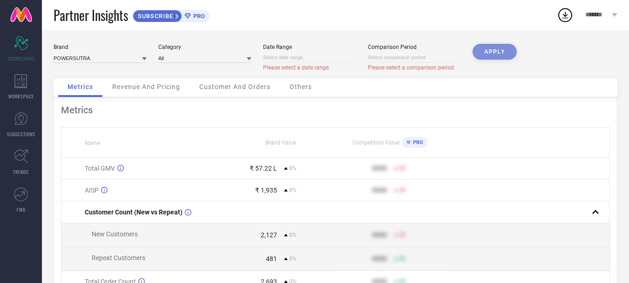
click at [267, 55] on input at bounding box center [309, 58] width 93 height 10
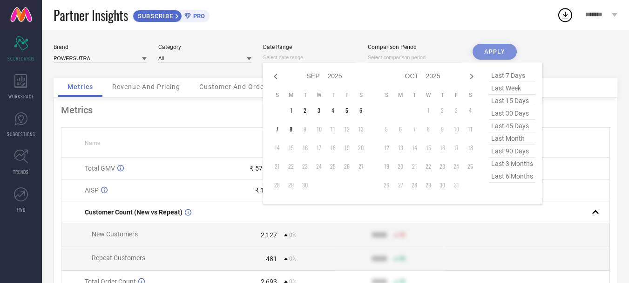
click at [334, 75] on select "2015 2016 2017 2018 2019 2020 2021 2022 2023 2024 2025 2026 2027 2028 2029 2030…" at bounding box center [335, 76] width 15 height 14
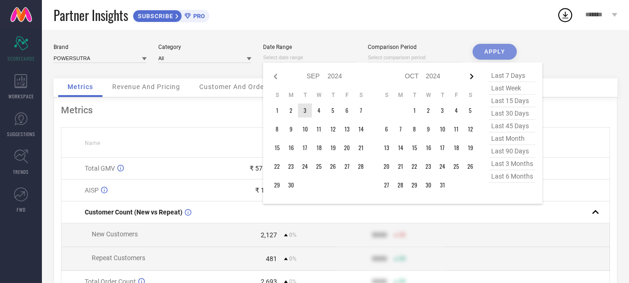
click at [473, 74] on icon at bounding box center [471, 76] width 11 height 11
click at [385, 112] on td "1" at bounding box center [387, 110] width 14 height 14
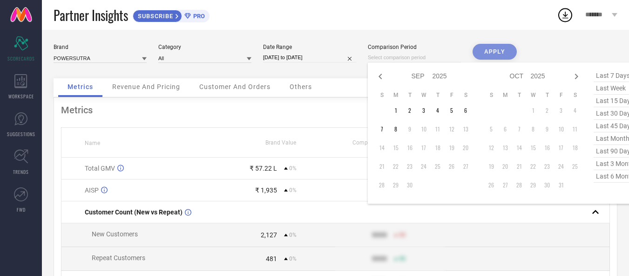
click at [402, 58] on input at bounding box center [414, 58] width 93 height 10
click at [383, 78] on icon at bounding box center [380, 76] width 11 height 11
click at [439, 76] on select "2015 2016 2017 2018 2019 2020 2021 2022 2023 2024 2025 2026 2027 2028 2029 2030…" at bounding box center [440, 76] width 15 height 14
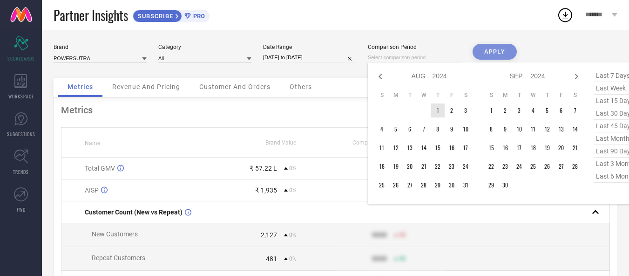
click at [424, 77] on select "Jan Feb Mar Apr May Jun [DATE] Aug Sep Oct Nov Dec" at bounding box center [422, 76] width 21 height 14
click at [384, 110] on td "1" at bounding box center [382, 110] width 14 height 14
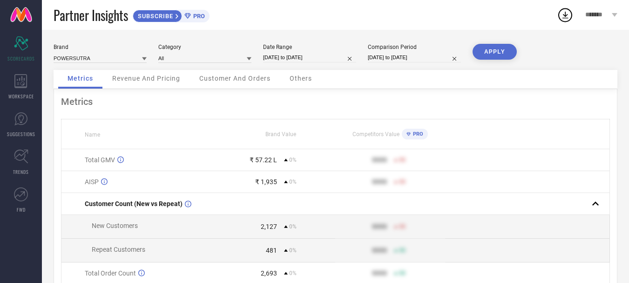
click at [492, 47] on button "APPLY" at bounding box center [495, 52] width 44 height 16
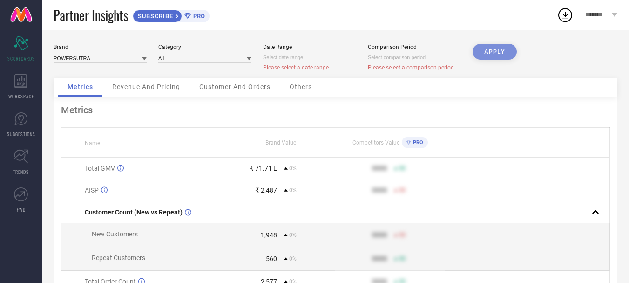
click at [272, 59] on input at bounding box center [309, 58] width 93 height 10
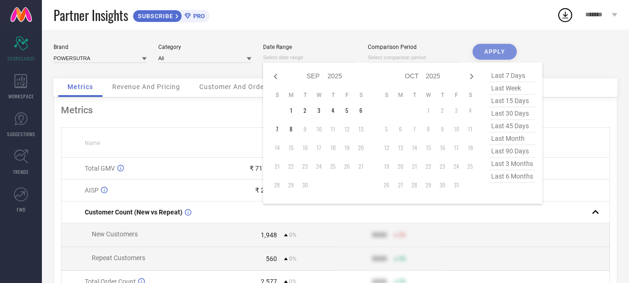
click at [332, 75] on select "2015 2016 2017 2018 2019 2020 2021 2022 2023 2024 2025 2026 2027 2028 2029 2030…" at bounding box center [335, 76] width 15 height 14
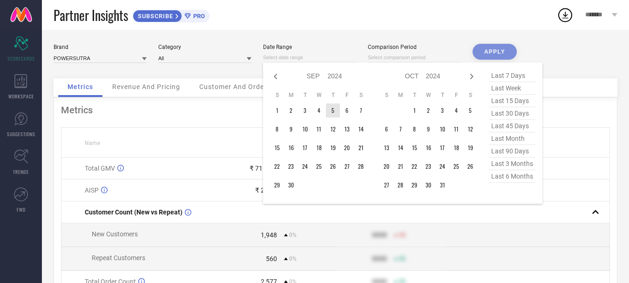
click at [335, 76] on select "2014 2015 2016 2017 2018 2019 2020 2021 2022 2023 2024 2025 2026 2027 2028 2029…" at bounding box center [335, 76] width 15 height 14
click at [315, 75] on select "Jan Feb Mar Apr May Jun [DATE] Aug Sep Oct Nov Dec" at bounding box center [317, 76] width 21 height 14
click at [276, 111] on td "1" at bounding box center [277, 110] width 14 height 14
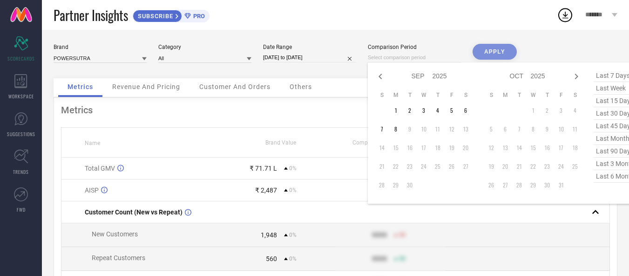
click at [391, 57] on input at bounding box center [414, 58] width 93 height 10
click at [381, 75] on icon at bounding box center [380, 77] width 3 height 6
click at [441, 75] on select "2015 2016 2017 2018 2019 2020 2021 2022 2023 2024 2025 2026 2027 2028 2029 2030…" at bounding box center [440, 76] width 15 height 14
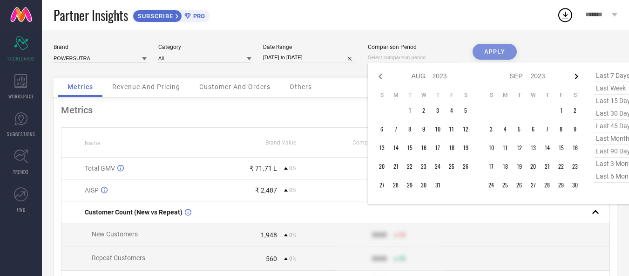
click at [574, 76] on icon at bounding box center [576, 76] width 11 height 11
click at [492, 110] on td "1" at bounding box center [492, 110] width 14 height 14
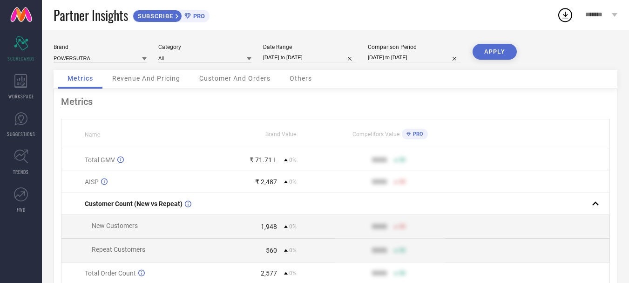
click at [494, 54] on button "APPLY" at bounding box center [495, 52] width 44 height 16
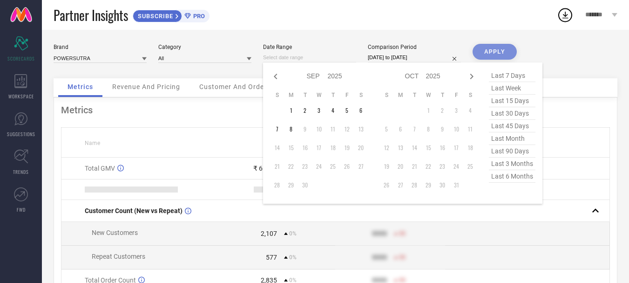
click at [303, 58] on input at bounding box center [309, 58] width 93 height 10
click at [331, 75] on select "2015 2016 2017 2018 2019 2020 2021 2022 2023 2024 2025 2026 2027 2028 2029 2030…" at bounding box center [335, 76] width 15 height 14
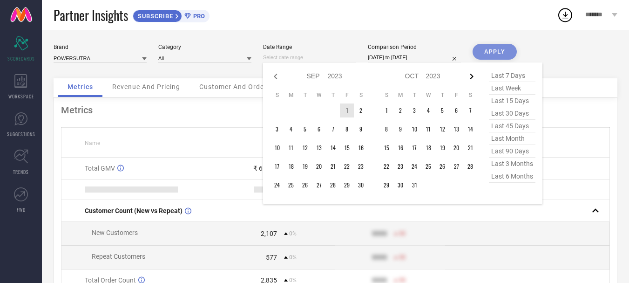
click at [472, 76] on icon at bounding box center [471, 76] width 11 height 11
click at [429, 110] on td "1" at bounding box center [429, 110] width 14 height 14
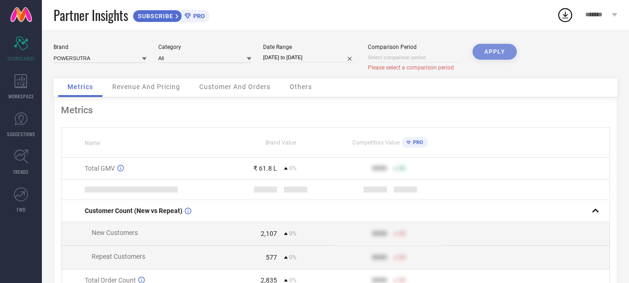
click at [431, 55] on input at bounding box center [414, 58] width 93 height 10
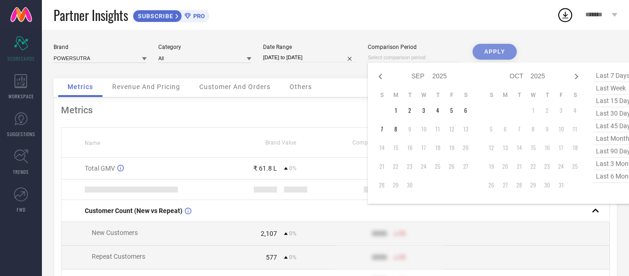
click at [436, 78] on select "2015 2016 2017 2018 2019 2020 2021 2022 2023 2024 2025 2026 2027 2028 2029 2030…" at bounding box center [440, 76] width 15 height 14
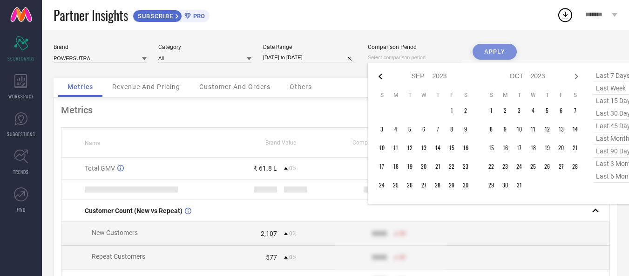
click at [382, 76] on icon at bounding box center [380, 76] width 11 height 11
click at [577, 77] on icon at bounding box center [576, 77] width 3 height 6
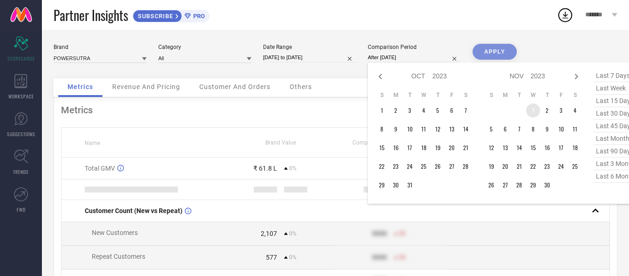
click at [534, 108] on td "1" at bounding box center [534, 110] width 14 height 14
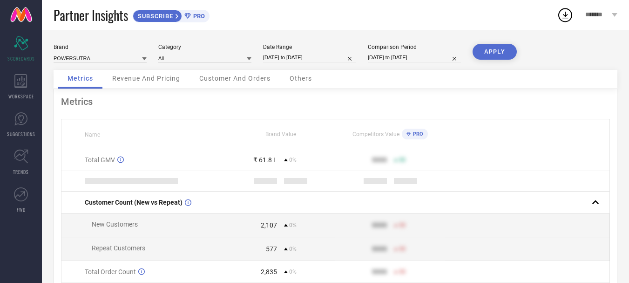
click at [499, 54] on button "APPLY" at bounding box center [495, 52] width 44 height 16
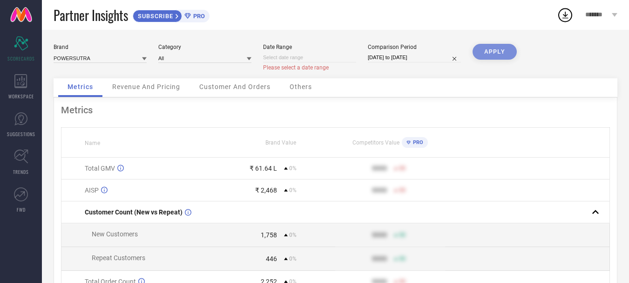
click at [298, 55] on input at bounding box center [309, 58] width 93 height 10
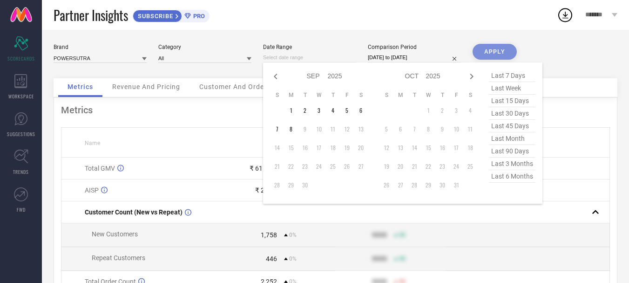
click at [332, 77] on select "2015 2016 2017 2018 2019 2020 2021 2022 2023 2024 2025 2026 2027 2028 2029 2030…" at bounding box center [335, 76] width 15 height 14
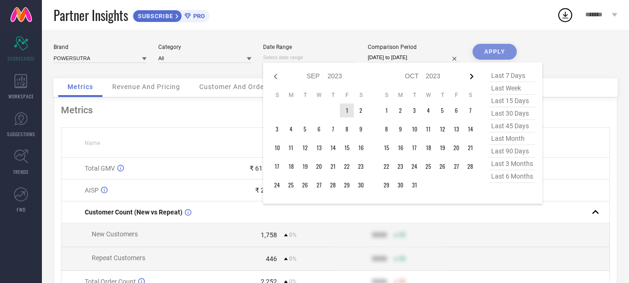
click at [471, 76] on icon at bounding box center [471, 76] width 11 height 11
click at [454, 113] on td "1" at bounding box center [457, 110] width 14 height 14
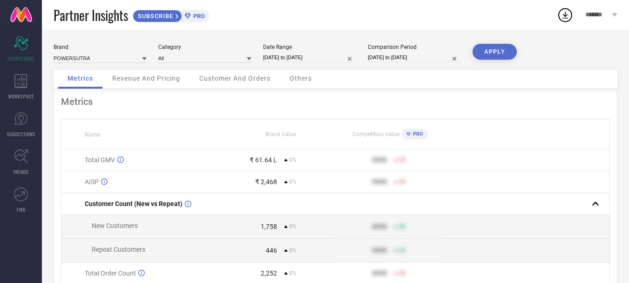
click at [439, 58] on input "[DATE] to [DATE]" at bounding box center [414, 58] width 93 height 10
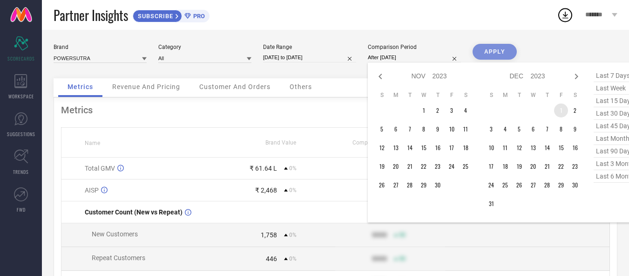
click at [559, 111] on td "1" at bounding box center [561, 110] width 14 height 14
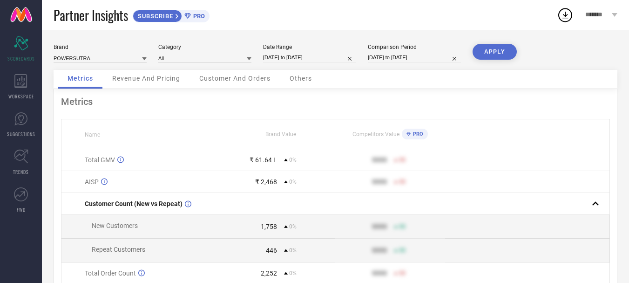
click at [502, 53] on button "APPLY" at bounding box center [495, 52] width 44 height 16
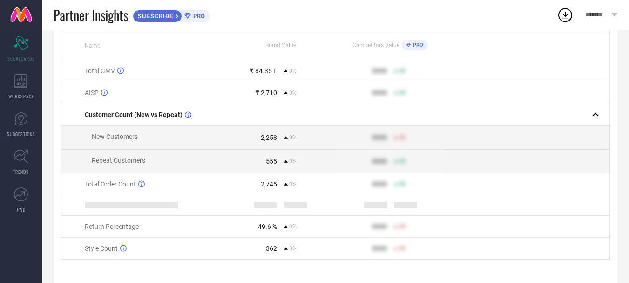
scroll to position [87, 0]
